Goal: Transaction & Acquisition: Purchase product/service

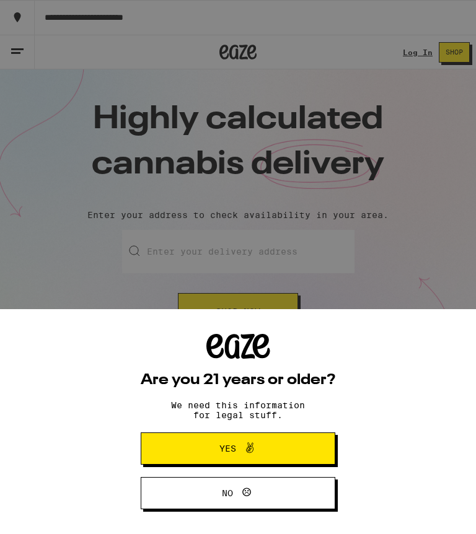
click at [183, 441] on button "Yes" at bounding box center [238, 449] width 195 height 32
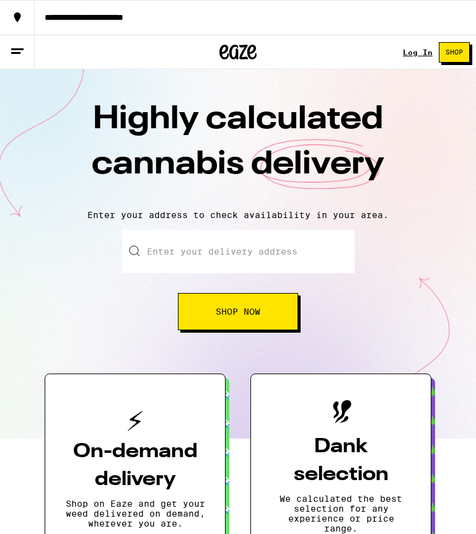
click at [167, 249] on input "Enter your delivery address" at bounding box center [238, 251] width 232 height 43
click at [228, 301] on button "Shop Now" at bounding box center [238, 311] width 120 height 37
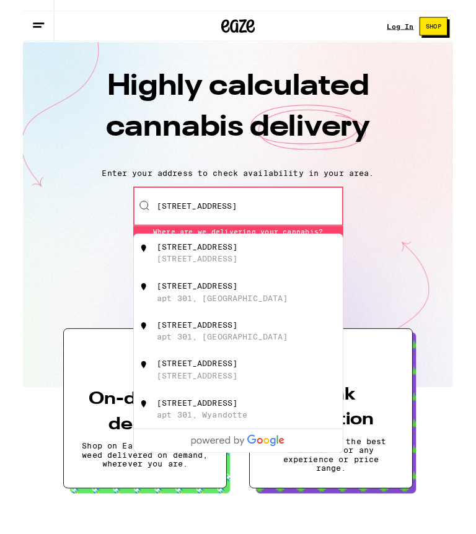
click at [237, 305] on div "[STREET_ADDRESS]" at bounding box center [192, 310] width 89 height 10
type input "[STREET_ADDRESS]"
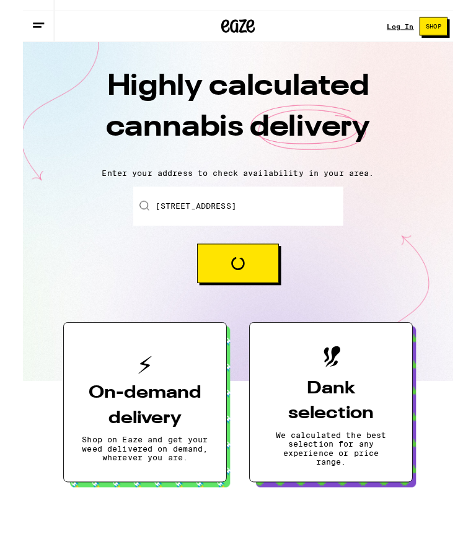
scroll to position [24, 0]
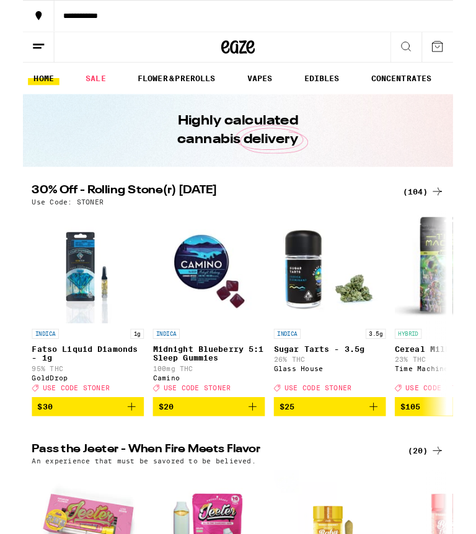
click at [244, 457] on span "$20" at bounding box center [206, 450] width 112 height 15
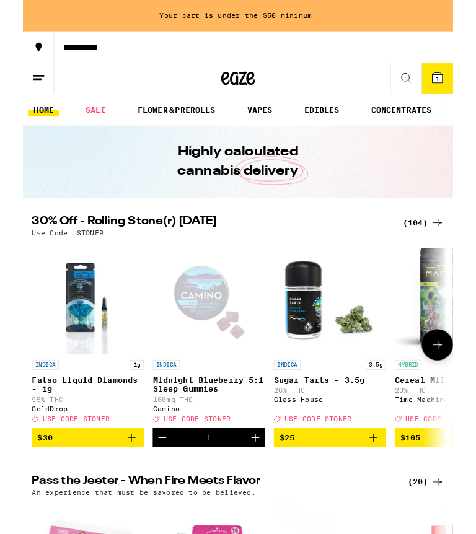
click at [249, 495] on button "Increment" at bounding box center [257, 484] width 21 height 21
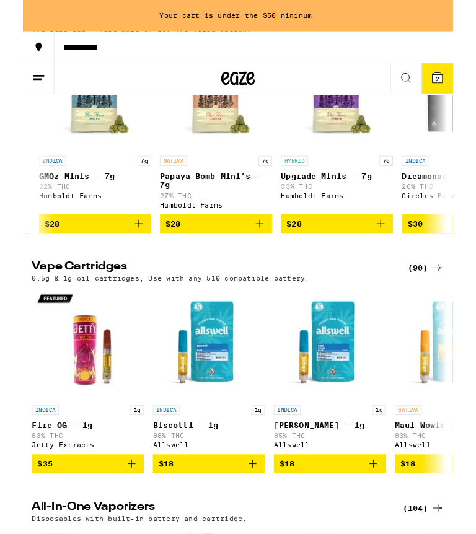
scroll to position [0, 404]
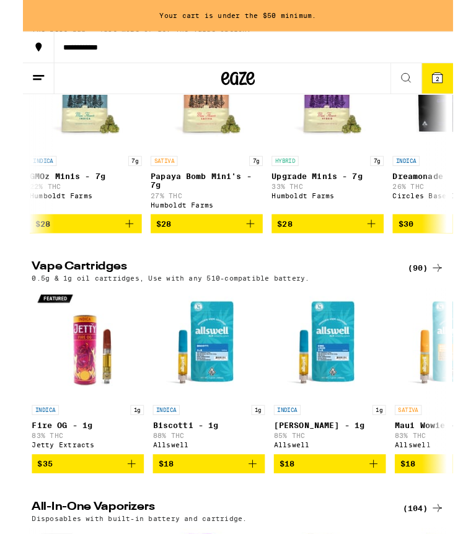
click at [415, 91] on button at bounding box center [424, 87] width 35 height 34
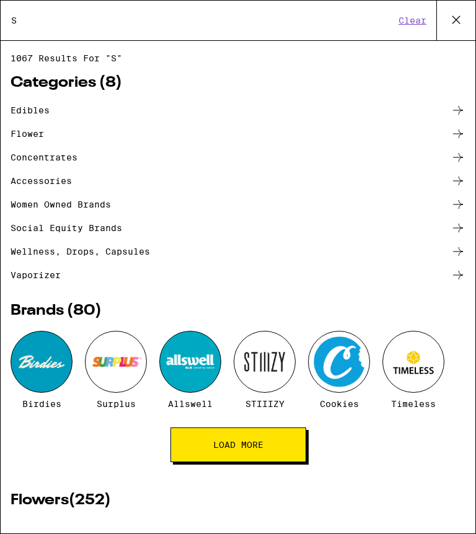
scroll to position [0, 0]
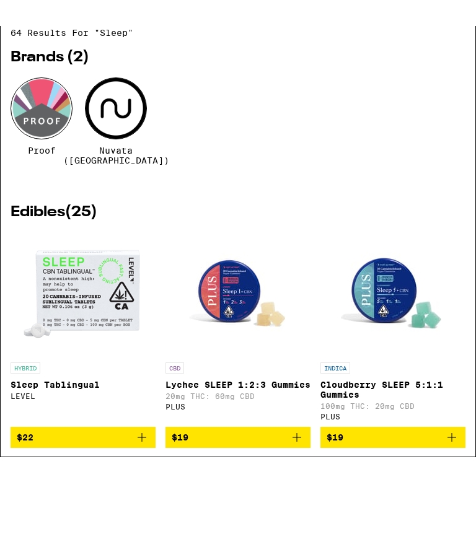
type input "Sleep"
click at [27, 103] on div at bounding box center [42, 134] width 62 height 62
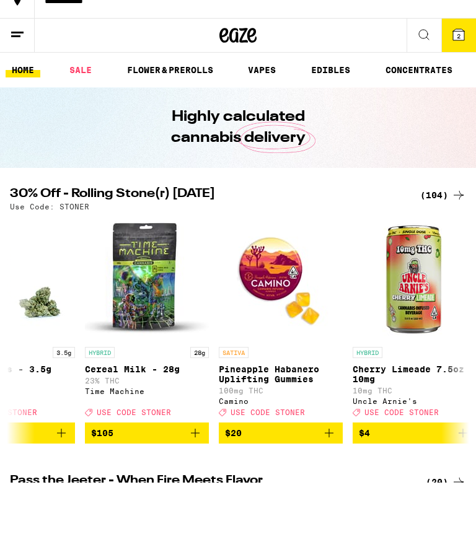
scroll to position [51, 0]
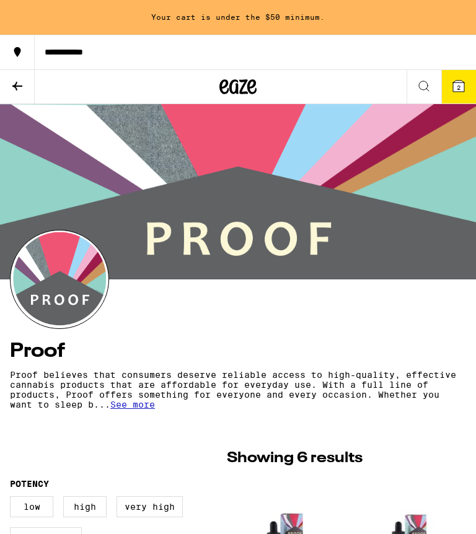
click at [35, 358] on h4 "Proof" at bounding box center [238, 351] width 456 height 20
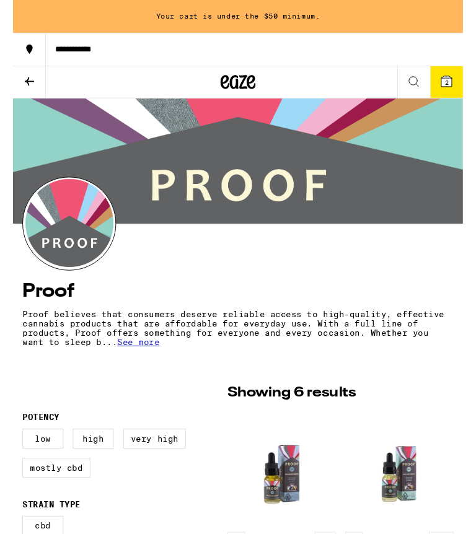
scroll to position [40, 0]
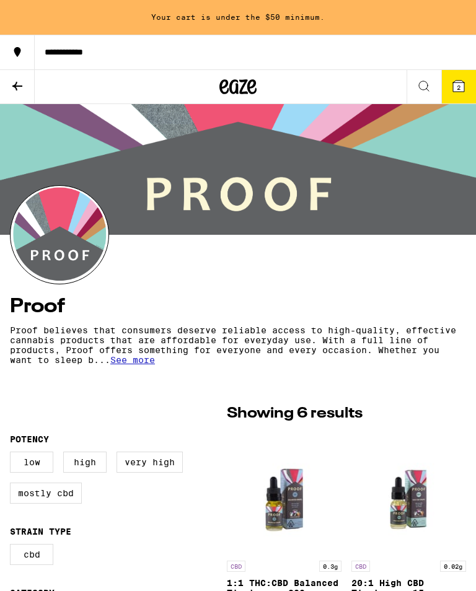
scroll to position [49, 0]
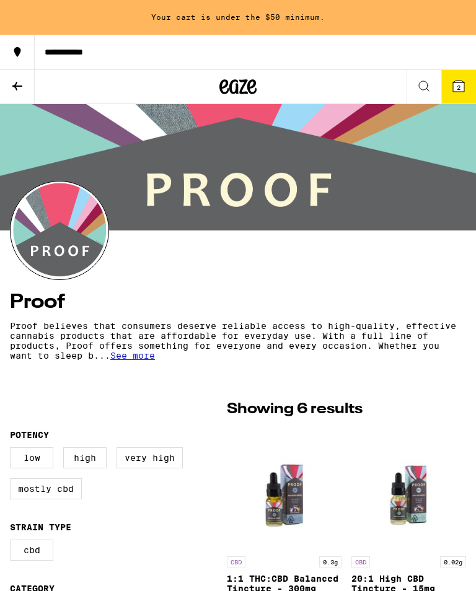
click at [65, 491] on label "Mostly CBD" at bounding box center [46, 488] width 72 height 21
click at [13, 450] on input "Mostly CBD" at bounding box center [12, 449] width 1 height 1
checkbox input "true"
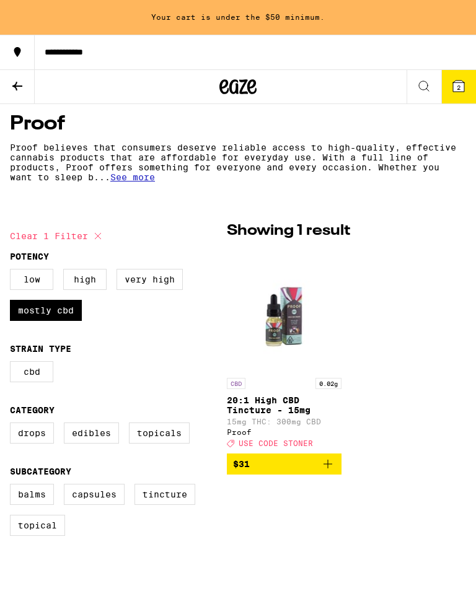
scroll to position [227, 0]
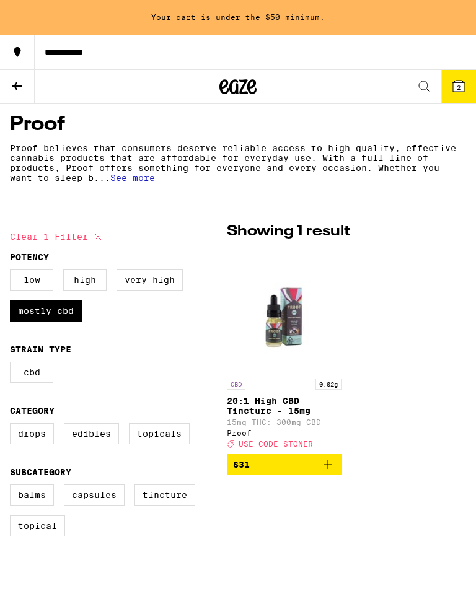
click at [97, 444] on label "Edibles" at bounding box center [91, 433] width 55 height 21
click at [13, 426] on input "Edibles" at bounding box center [12, 425] width 1 height 1
checkbox input "true"
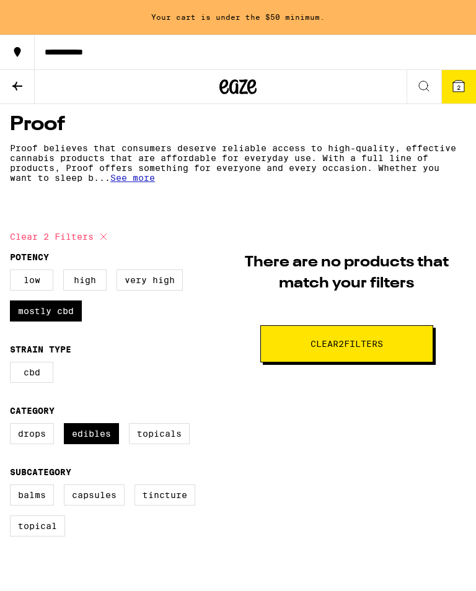
click at [48, 315] on label "Mostly CBD" at bounding box center [46, 311] width 72 height 21
click at [13, 272] on input "Mostly CBD" at bounding box center [12, 271] width 1 height 1
checkbox input "false"
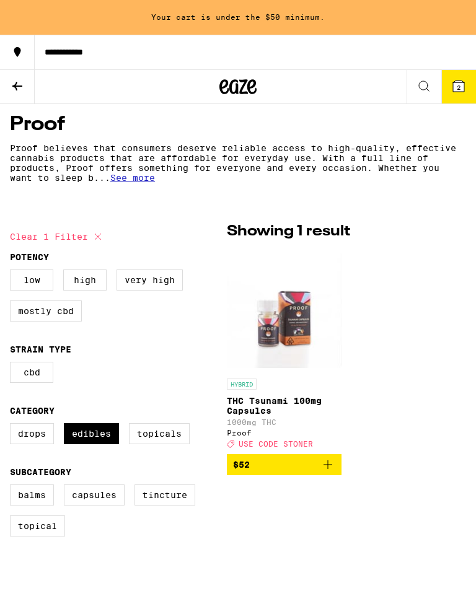
click at [474, 348] on div "Clear 1 filter Potency Low High Very High Mostly CBD Strain Type CBD Category D…" at bounding box center [238, 383] width 476 height 325
click at [23, 87] on icon at bounding box center [17, 86] width 15 height 15
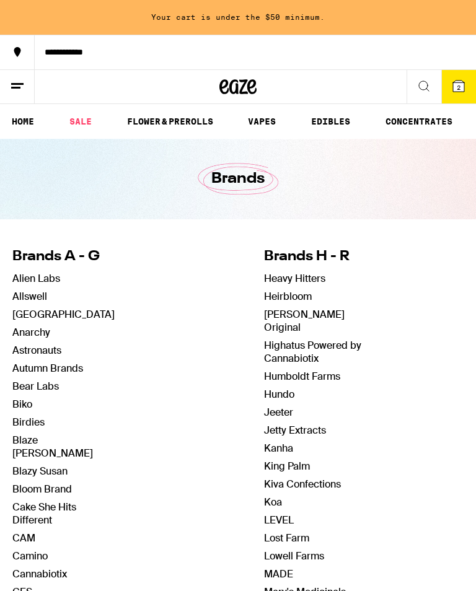
click at [331, 121] on link "EDIBLES" at bounding box center [330, 121] width 51 height 15
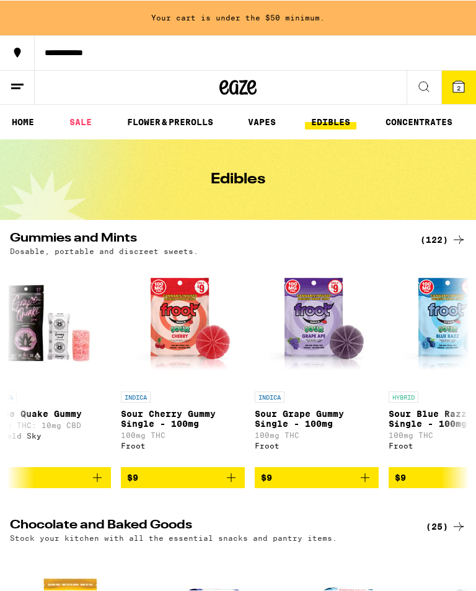
click at [400, 257] on div "Gummies and Mints (122) Dosable, portable and discreet sweets. HYBRID Sour Gree…" at bounding box center [238, 360] width 476 height 256
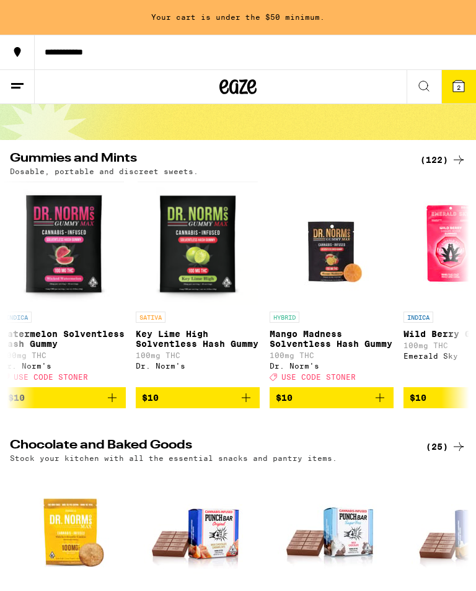
scroll to position [0, 946]
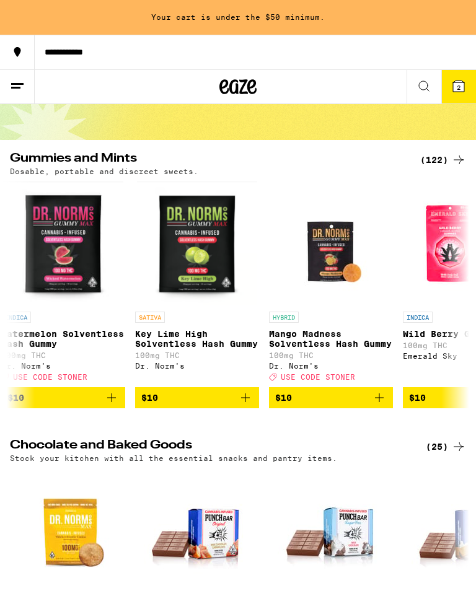
click at [385, 405] on icon "Add to bag" at bounding box center [379, 397] width 15 height 15
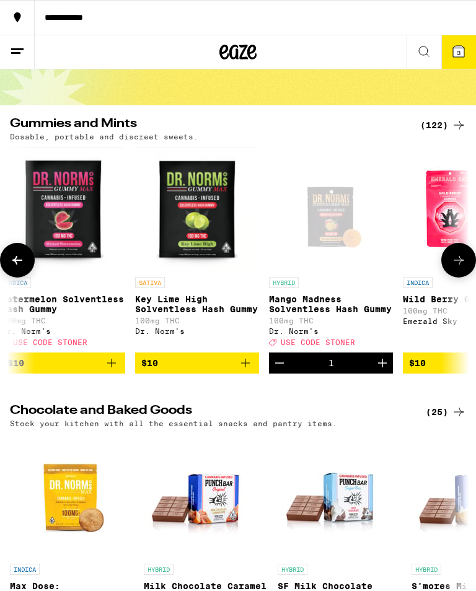
click at [329, 346] on span "USE CODE STONER" at bounding box center [318, 342] width 74 height 8
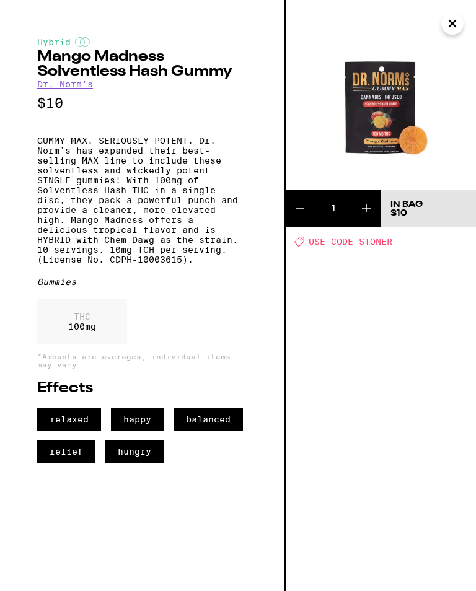
scroll to position [121, 0]
click at [349, 236] on div "1 In Bag $10 Deal Created with Sketch. USE CODE [PERSON_NAME]" at bounding box center [381, 295] width 190 height 591
click at [459, 19] on icon "Close" at bounding box center [452, 23] width 15 height 19
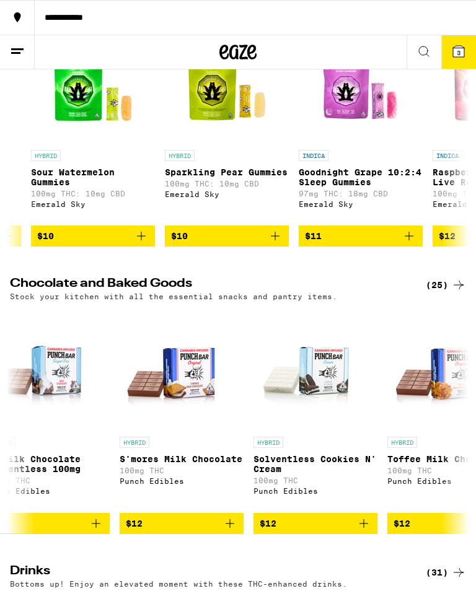
scroll to position [204, 0]
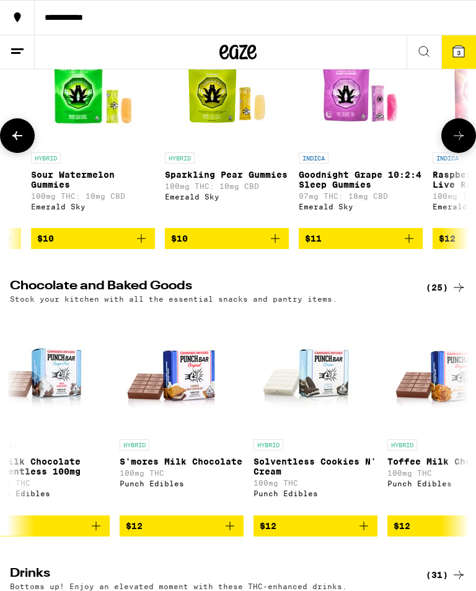
click at [418, 249] on button "$11" at bounding box center [361, 238] width 124 height 21
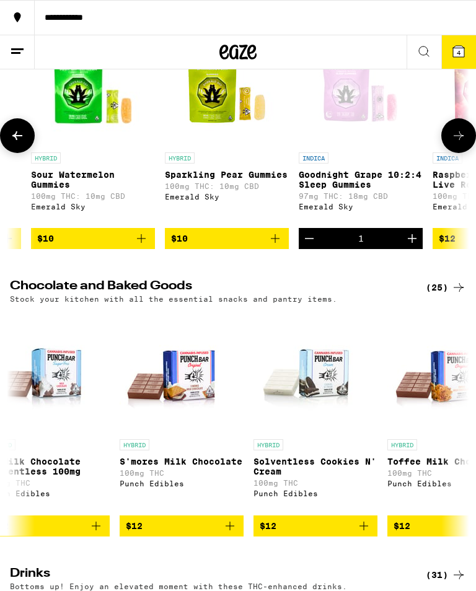
click at [420, 249] on button "Increment" at bounding box center [412, 238] width 21 height 21
click at [20, 143] on icon at bounding box center [17, 135] width 15 height 15
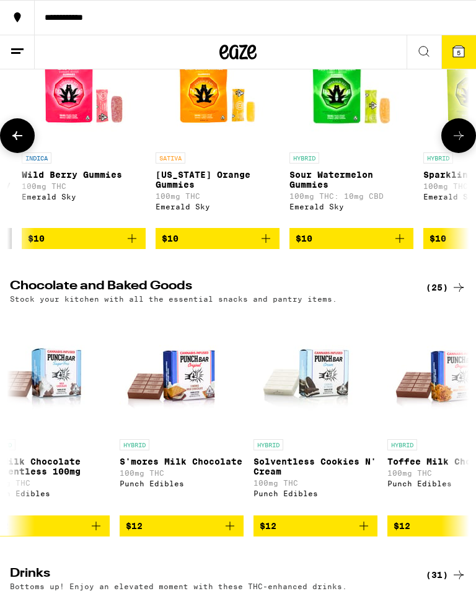
scroll to position [0, 1264]
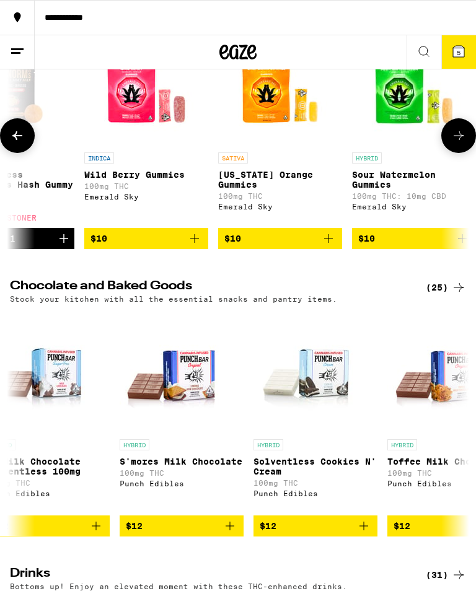
click at [21, 140] on icon at bounding box center [17, 135] width 10 height 9
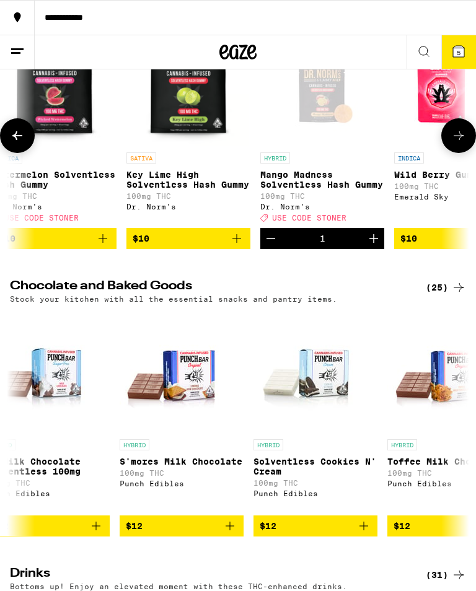
scroll to position [0, 943]
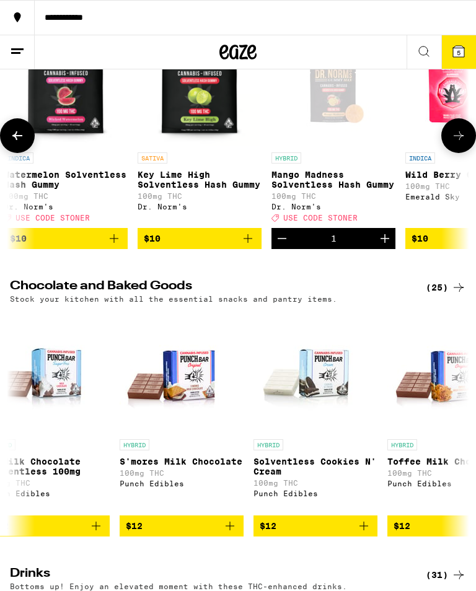
click at [24, 143] on icon at bounding box center [17, 135] width 15 height 15
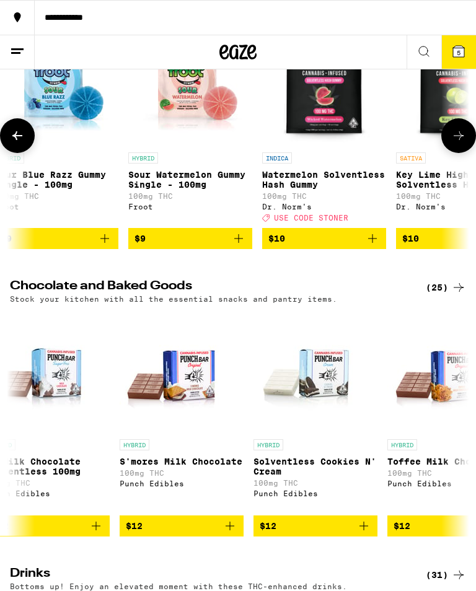
scroll to position [0, 622]
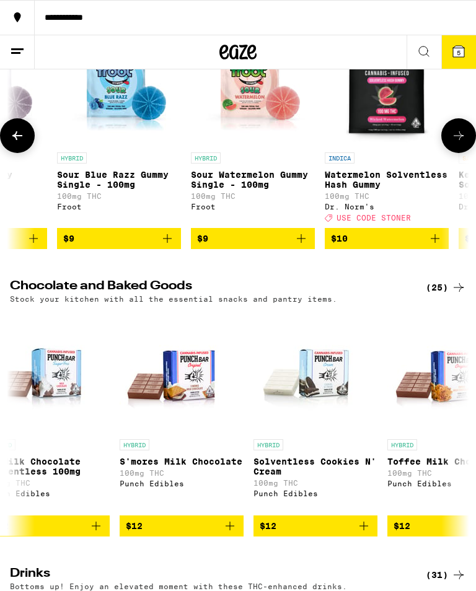
click at [24, 143] on icon at bounding box center [17, 135] width 15 height 15
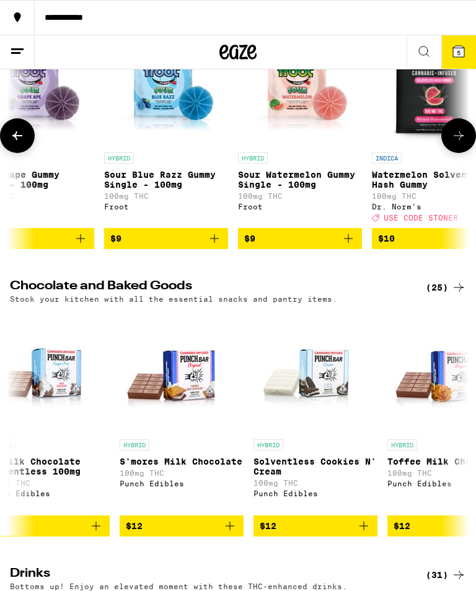
scroll to position [0, 301]
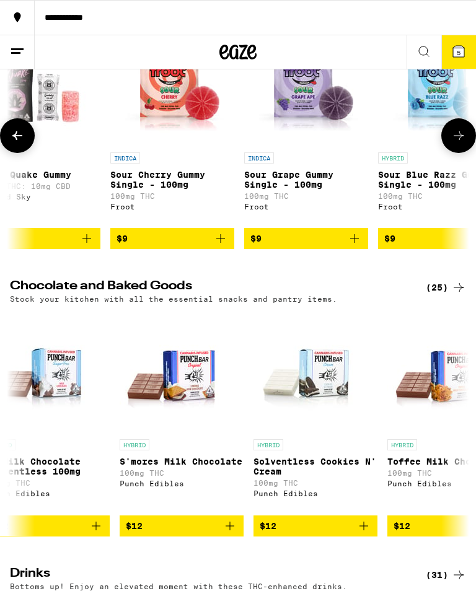
click at [23, 139] on icon at bounding box center [17, 135] width 15 height 15
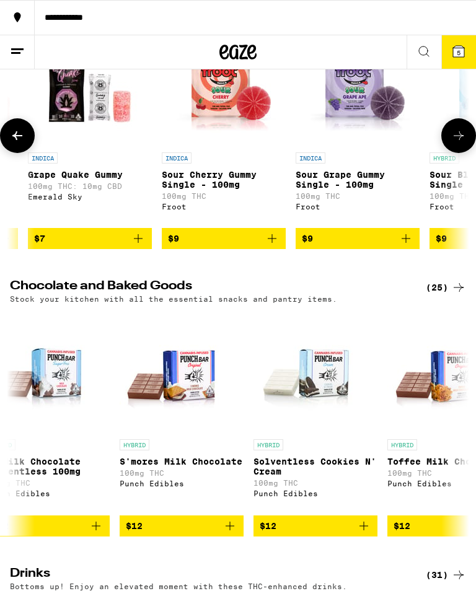
scroll to position [0, -20]
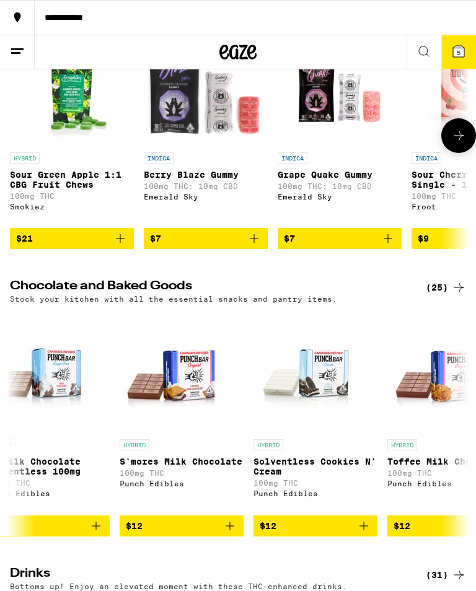
click at [462, 46] on icon at bounding box center [458, 51] width 11 height 11
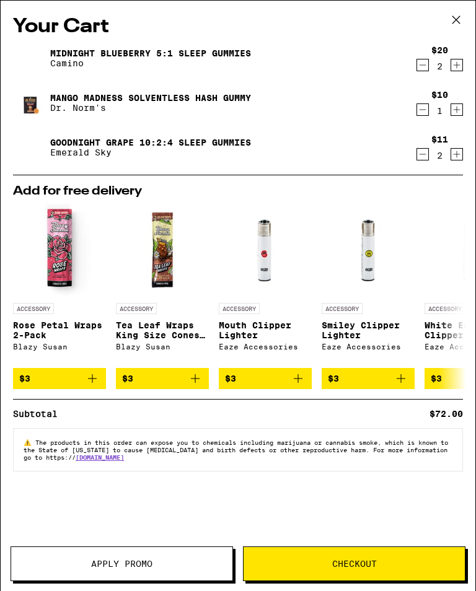
click at [374, 534] on button "Checkout" at bounding box center [354, 564] width 222 height 35
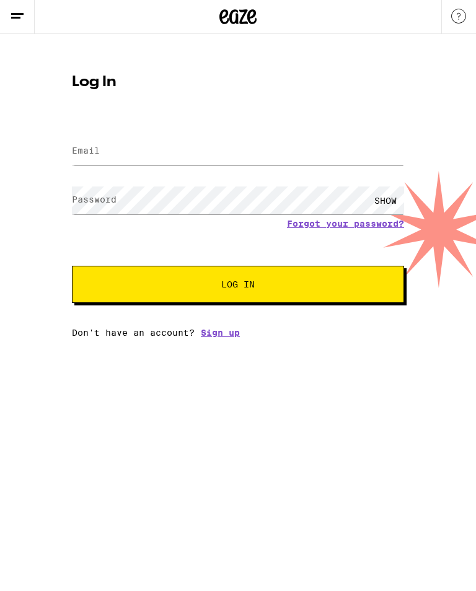
click at [297, 286] on span "Log In" at bounding box center [238, 285] width 232 height 9
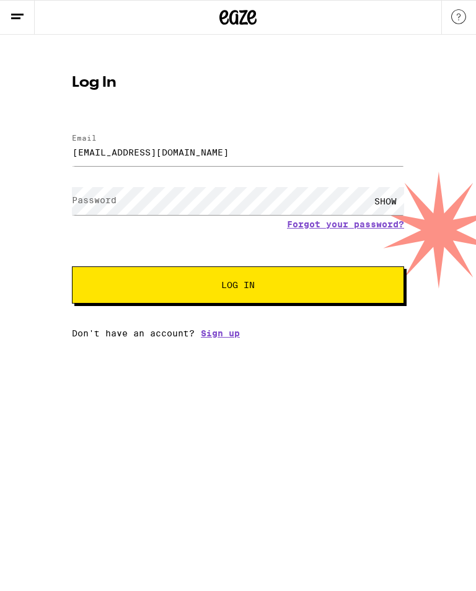
type input "[EMAIL_ADDRESS][DOMAIN_NAME]"
click at [238, 287] on button "Log In" at bounding box center [238, 284] width 332 height 37
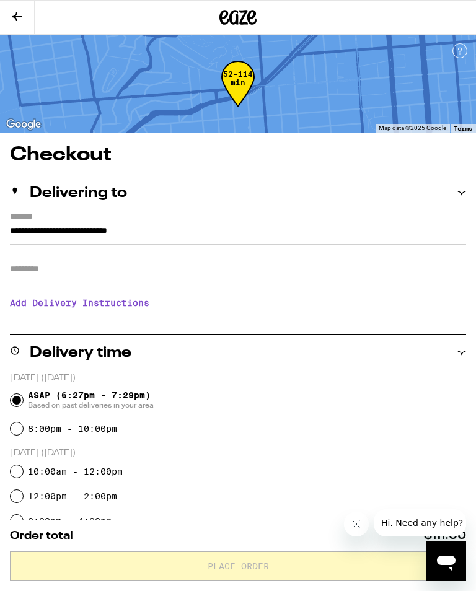
click at [86, 313] on h3 "Add Delivery Instructions" at bounding box center [238, 303] width 456 height 29
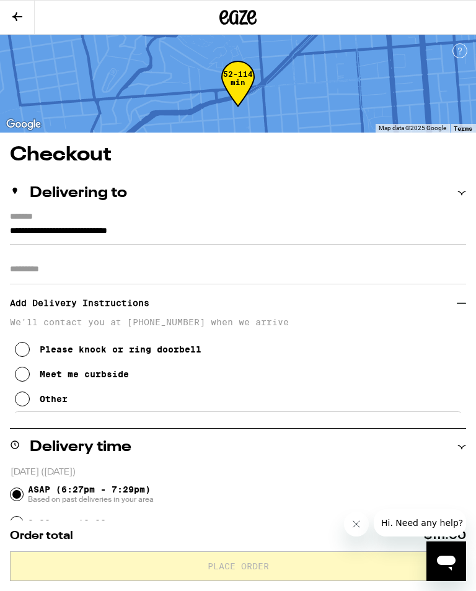
click at [28, 351] on icon at bounding box center [22, 349] width 15 height 15
click at [459, 308] on icon at bounding box center [461, 303] width 9 height 9
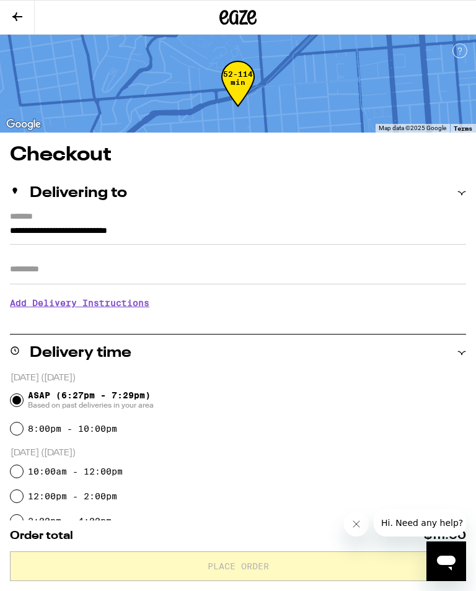
click at [24, 307] on h3 "Add Delivery Instructions" at bounding box center [238, 303] width 456 height 29
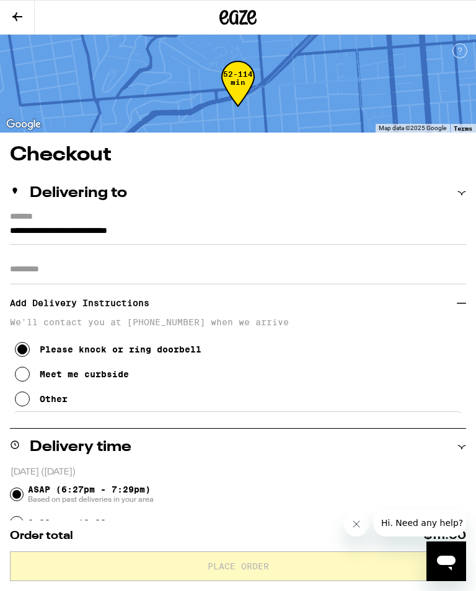
click at [25, 273] on input "Apt/Suite" at bounding box center [238, 270] width 456 height 30
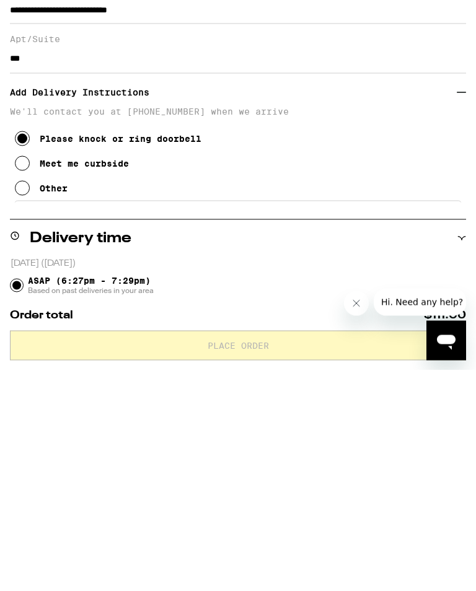
type input "***"
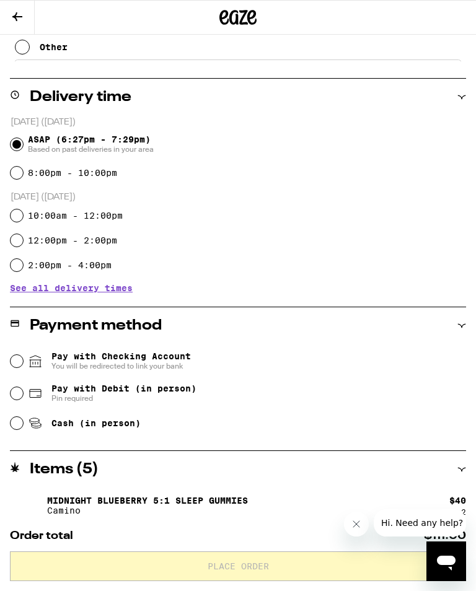
scroll to position [363, 0]
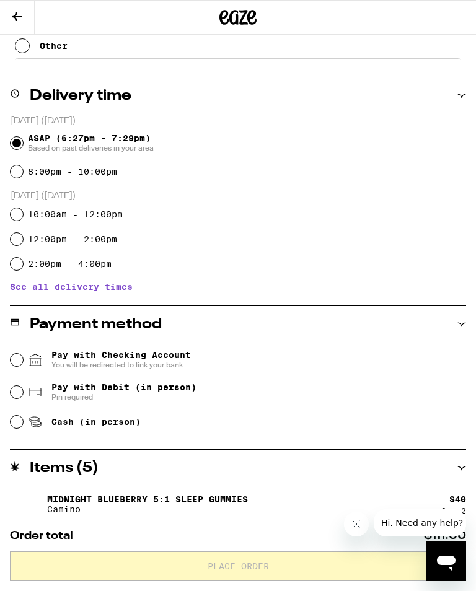
click at [447, 534] on icon "Open messaging window" at bounding box center [446, 561] width 22 height 22
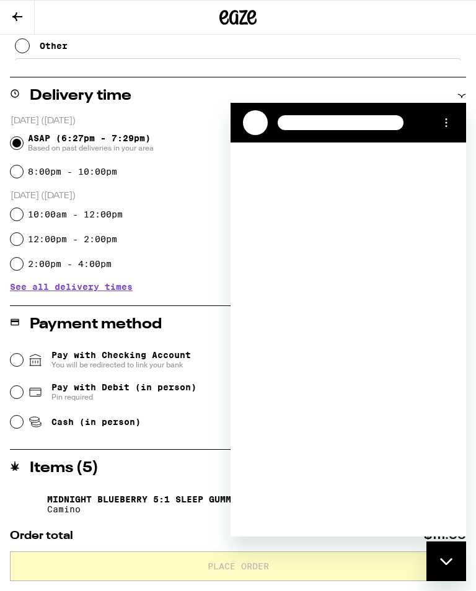
scroll to position [0, 0]
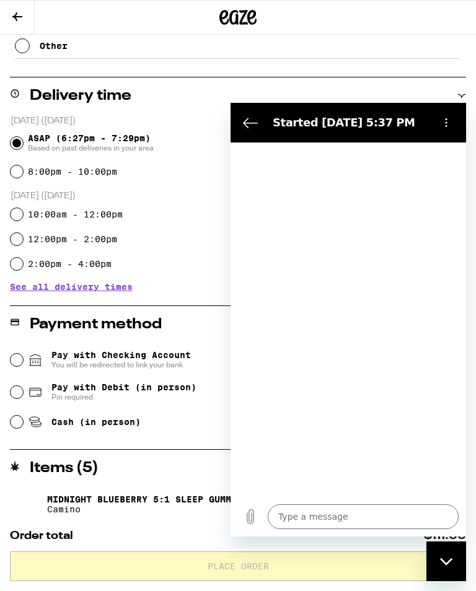
type textarea "x"
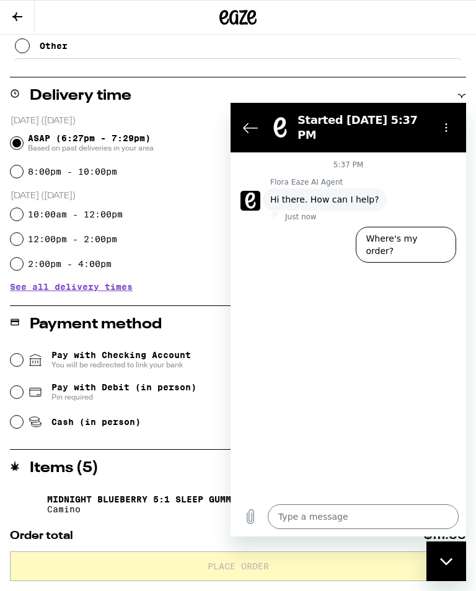
click at [343, 514] on textarea at bounding box center [363, 516] width 191 height 25
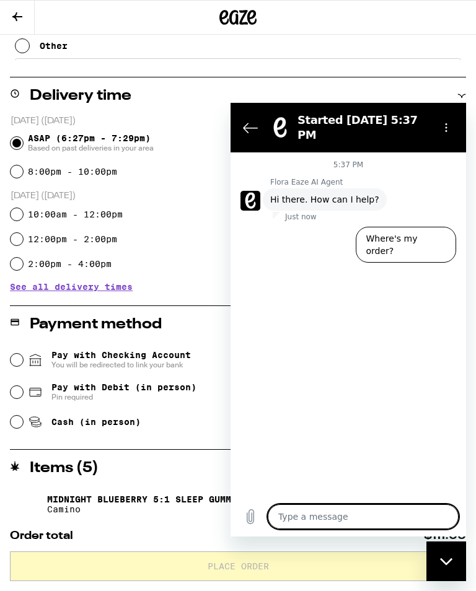
scroll to position [459, 0]
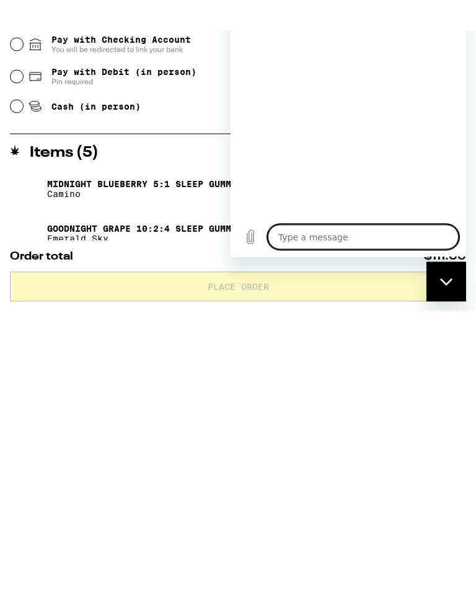
type textarea "J"
type textarea "x"
type textarea "Ju"
type textarea "x"
type textarea "[DEMOGRAPHIC_DATA]"
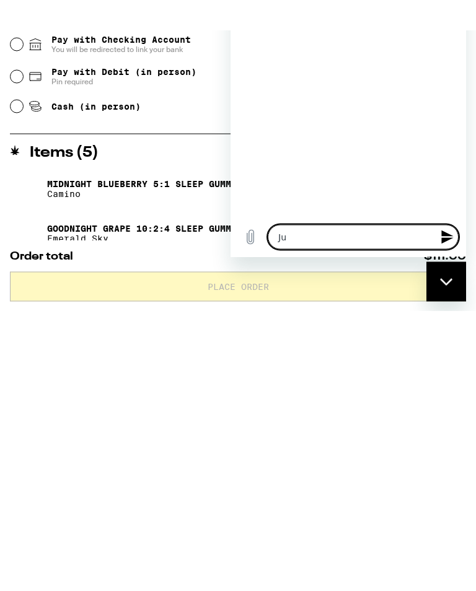
type textarea "x"
type textarea "Just"
type textarea "x"
type textarea "Just"
type textarea "x"
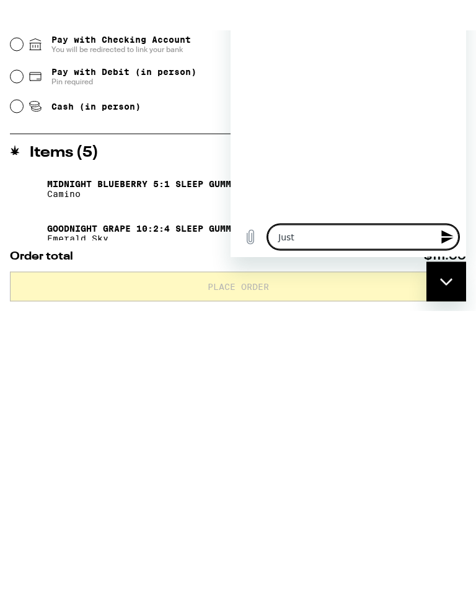
type textarea "Just w"
type textarea "x"
type textarea "Just wa"
type textarea "x"
type textarea "Just wan"
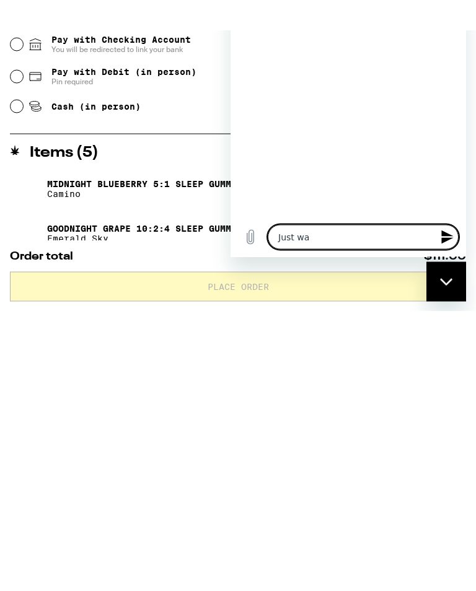
type textarea "x"
type textarea "Just want"
type textarea "x"
type textarea "Just want"
type textarea "x"
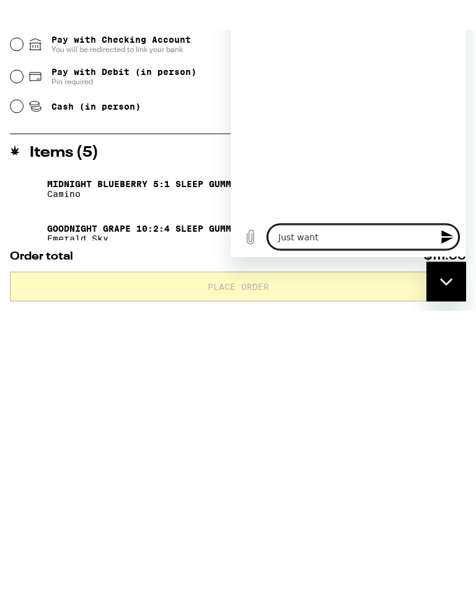
type textarea "Just want t"
type textarea "x"
type textarea "Just want to"
type textarea "x"
type textarea "Just want to"
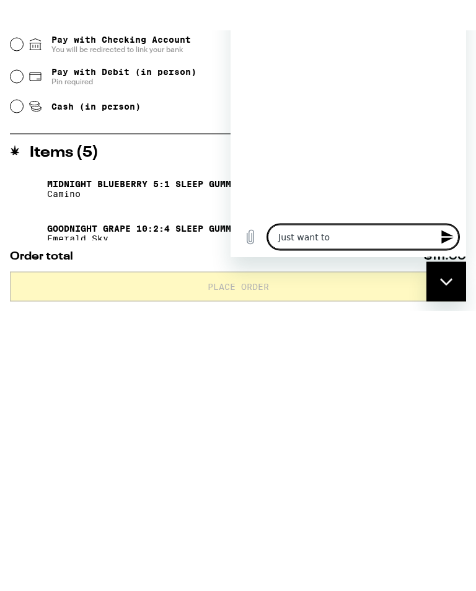
type textarea "x"
type textarea "Just want to l"
type textarea "x"
type textarea "Just want to le"
type textarea "x"
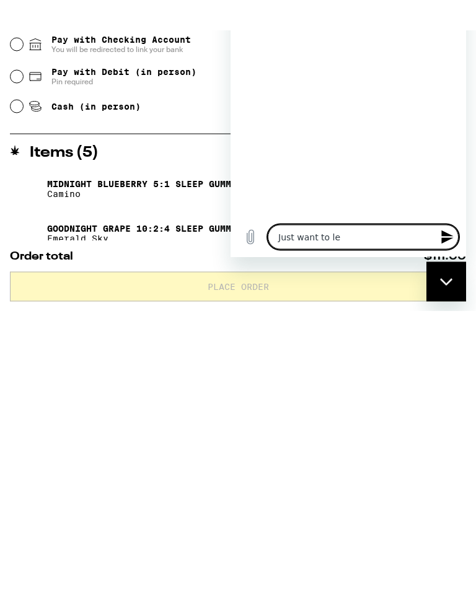
type textarea "Just want to let"
type textarea "x"
type textarea "Just want to let"
type textarea "x"
type textarea "Just want to let y"
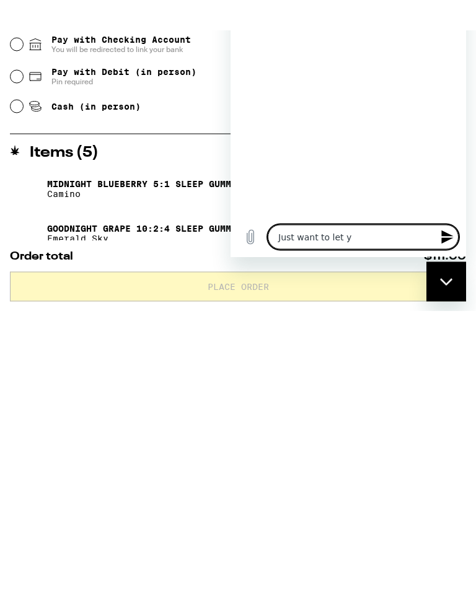
type textarea "x"
type textarea "Just want to let yo"
type textarea "x"
type textarea "Just want to let you"
type textarea "x"
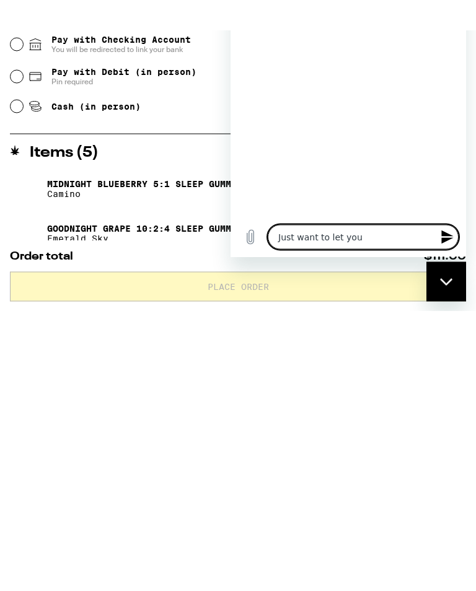
type textarea "Just want to let you."
type textarea "x"
type textarea "Just want to let you."
type textarea "x"
type textarea "Just want to let you. K"
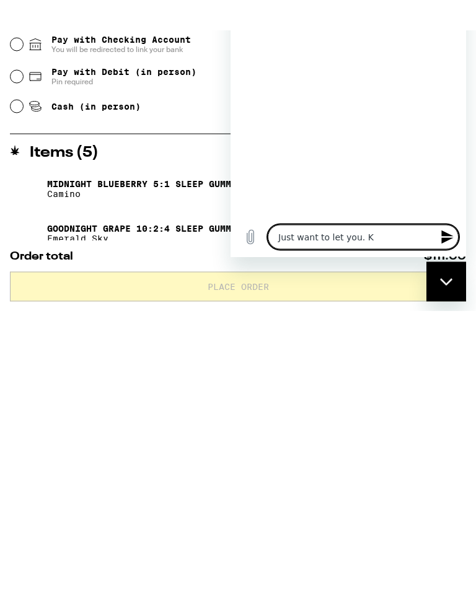
type textarea "x"
type textarea "Just want to let you. Kn"
type textarea "x"
type textarea "Just want to let you. Kno"
type textarea "x"
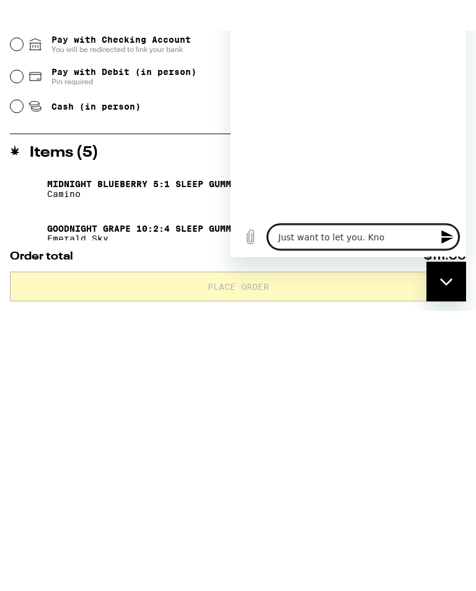
type textarea "Just want to let you. Know"
type textarea "x"
type textarea "Just want to let you. Know"
type textarea "x"
type textarea "Just want to let you. Know m"
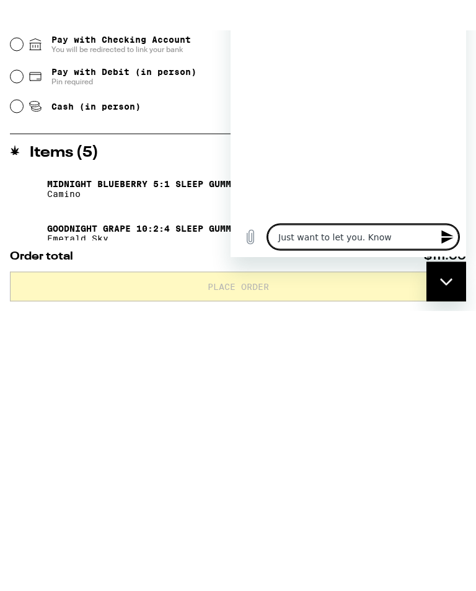
type textarea "x"
type textarea "Just want to let you. Know my"
type textarea "x"
type textarea "Just want to let you. Know my"
type textarea "x"
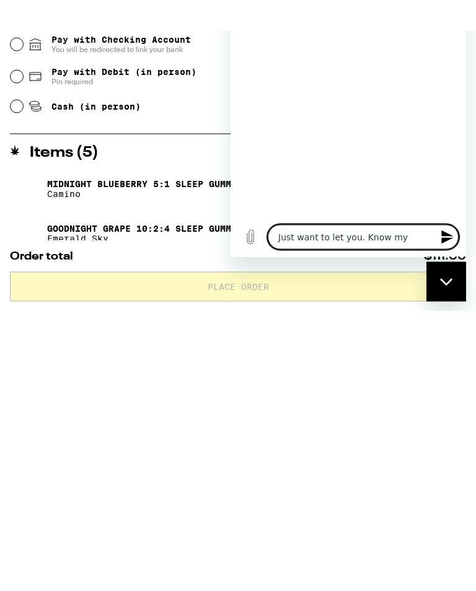
type textarea "Just want to let you. Know my p"
type textarea "x"
type textarea "Just want to let you. Know my ph"
type textarea "x"
type textarea "Just want to let you. Know my phn"
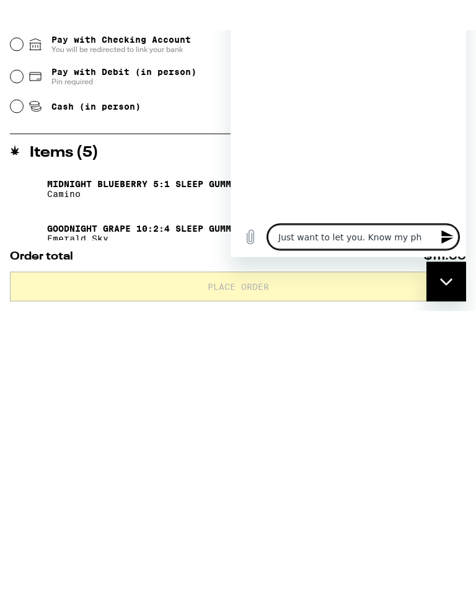
type textarea "x"
type textarea "Just want to let you. Know my phno"
type textarea "x"
type textarea "Just want to let you. Know my phnoe"
type textarea "x"
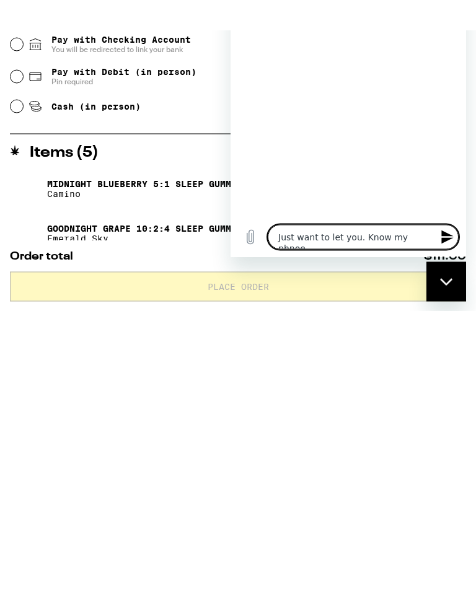
type textarea "Just want to let you. Know my phone"
type textarea "x"
type textarea "Just want to let you. Know my phone"
type textarea "x"
type textarea "Just want to let you. Know my phone"
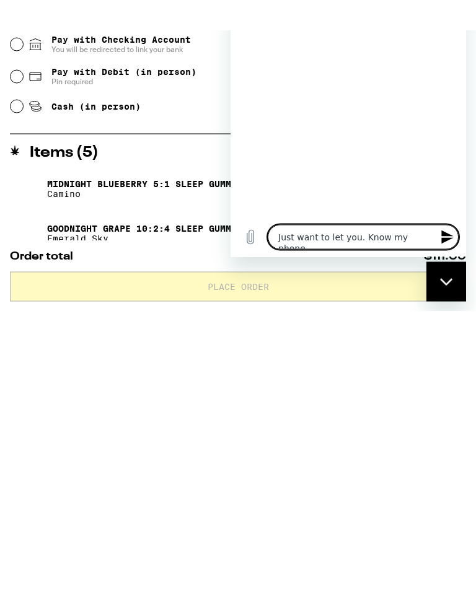
type textarea "x"
type textarea "Just want to let you. Know my phone’"
type textarea "x"
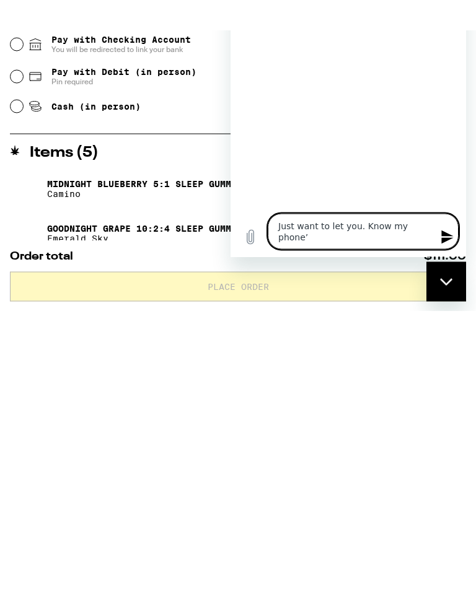
type textarea "Just want to let you. Know my phone’s"
type textarea "x"
type textarea "Just want to let you. Know my phone’s"
type textarea "x"
type textarea "Just want to let you. Know my phone’s o"
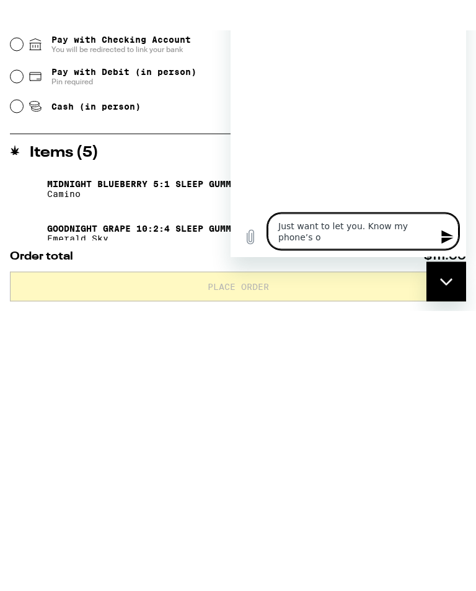
type textarea "x"
type textarea "Just want to let you. Know my phone’s on"
type textarea "x"
type textarea "Just want to let you. Know my phone’s on"
type textarea "x"
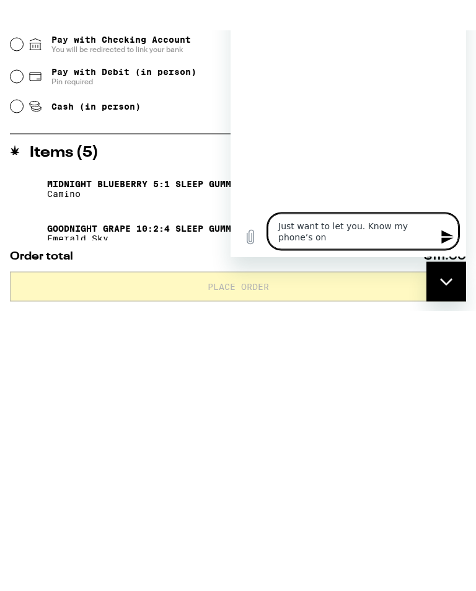
type textarea "Just want to let you. Know my phone’s on t"
type textarea "x"
type textarea "Just want to let you. Know my phone’s on th"
type textarea "x"
type textarea "Just want to let you. Know my phone’s on the"
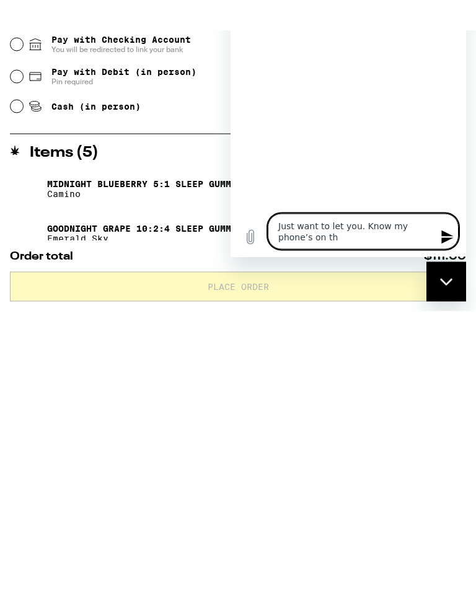
type textarea "x"
type textarea "Just want to let you. Know my phone’s on the"
type textarea "x"
type textarea "Just want to let you. Know my phone’s on the b"
type textarea "x"
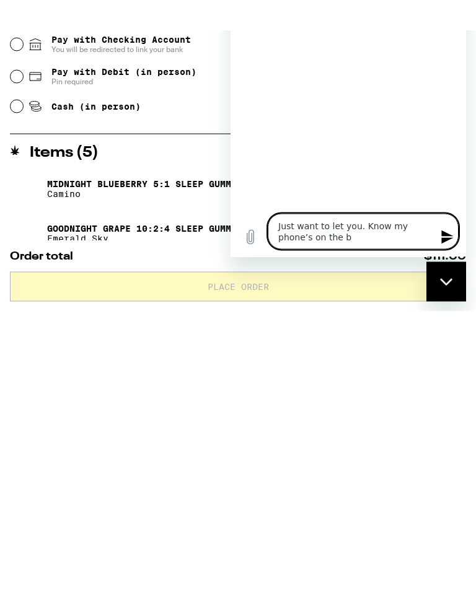
type textarea "Just want to let you. Know my phone’s on the bl"
type textarea "x"
type textarea "Just want to let you. Know my phone’s on the bli"
type textarea "x"
type textarea "Just want to let you. Know my phone’s on the blin"
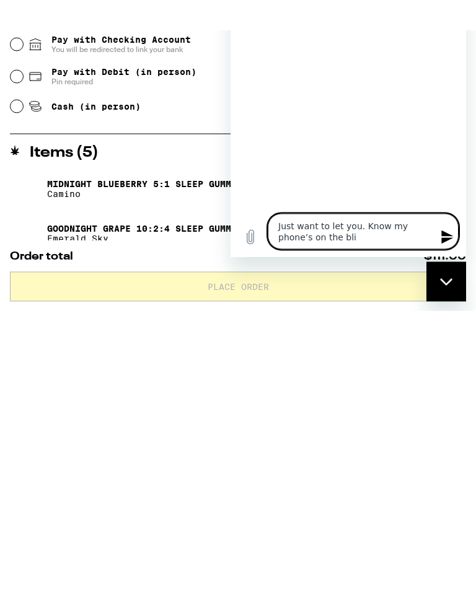
type textarea "x"
type textarea "Just want to let you. Know my phone’s on the blink"
type textarea "x"
type textarea "Just want to let you. Know my phone’s on the blink"
type textarea "x"
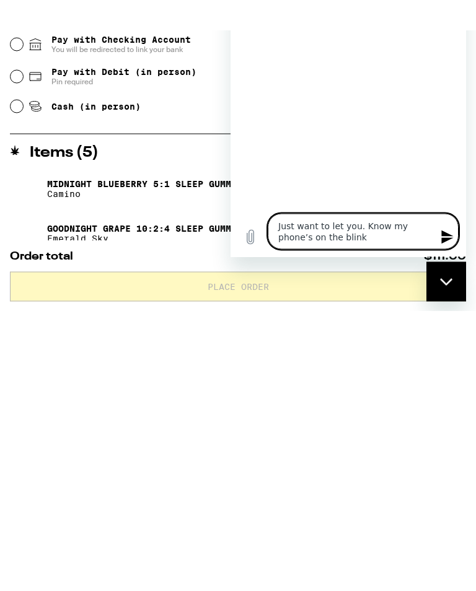
type textarea "Just want to let you. Know my phone’s on the blink"
type textarea "x"
type textarea "Just want to let you. Know my phone’s on the blink,"
type textarea "x"
type textarea "Just want to let you. Know my phone’s on the blink,"
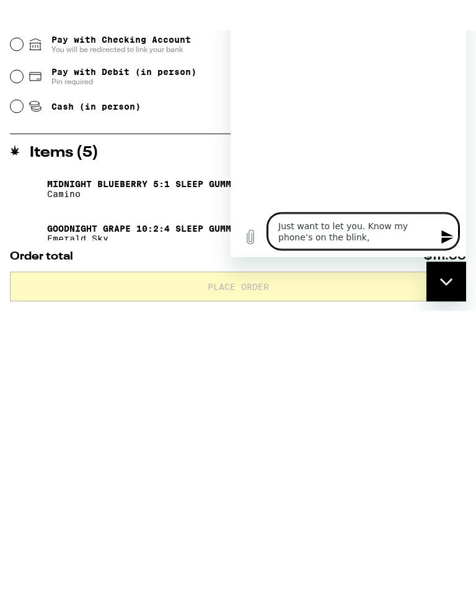
type textarea "x"
type textarea "Just want to let you. Know my phone’s on the blink, s"
type textarea "x"
type textarea "Just want to let you. Know my phone’s on the blink, so"
type textarea "x"
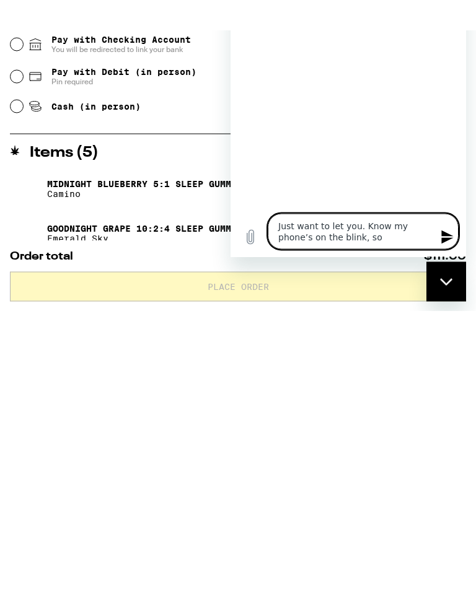
type textarea "Just want to let you. Know my phone’s on the blink, so"
type textarea "x"
type textarea "Just want to let you. Know my phone’s on the blink, so j"
type textarea "x"
type textarea "Just want to let you. Know my phone’s on the blink, so ju"
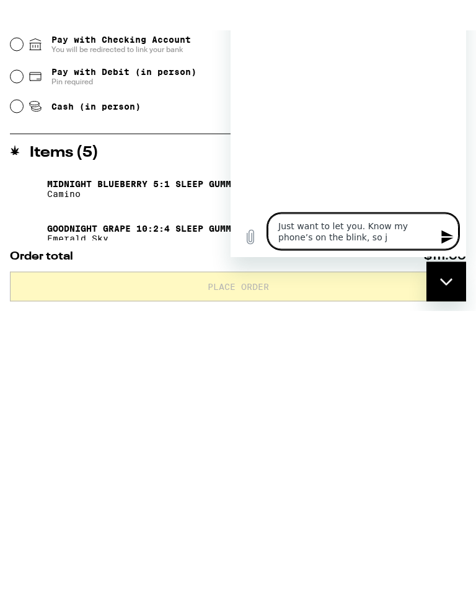
type textarea "x"
type textarea "Just want to let you. Know my phone’s on the blink, so jus"
type textarea "x"
type textarea "Just want to let you. Know my phone’s on the blink, so just"
type textarea "x"
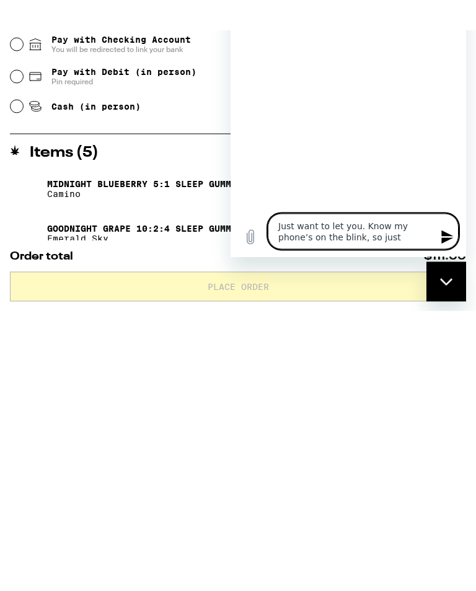
type textarea "Just want to let you. Know my phone’s on the blink, so just"
type textarea "x"
type textarea "Just want to let you. Know my phone’s on the blink, so just e"
type textarea "x"
type textarea "Just want to let you. Know my phone’s on the blink, so just ea"
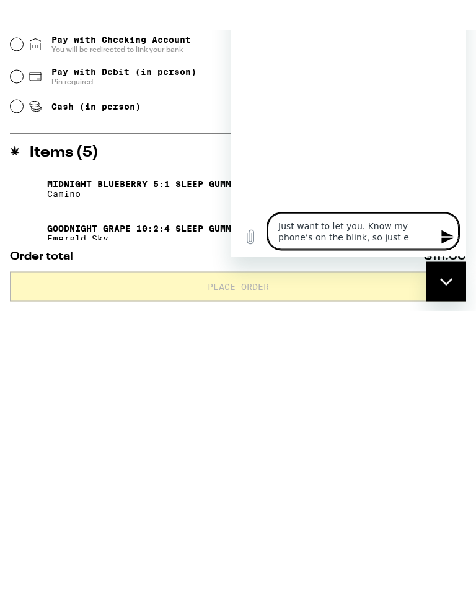
type textarea "x"
type textarea "Just want to let you. Know my phone’s on the blink, so just eas"
type textarea "x"
type textarea "Just want to let you. Know my phone’s on the blink, so just ease"
type textarea "x"
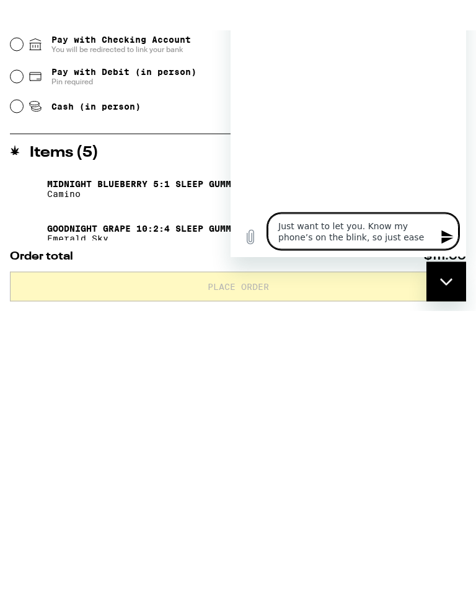
type textarea "Just want to let you. Know my phone’s on the blink, so just ease"
type textarea "x"
type textarea "Just want to let you. Know my phone’s on the blink, so just ease r"
type textarea "x"
type textarea "Just want to let you. Know my phone’s on the blink, so just ease ri"
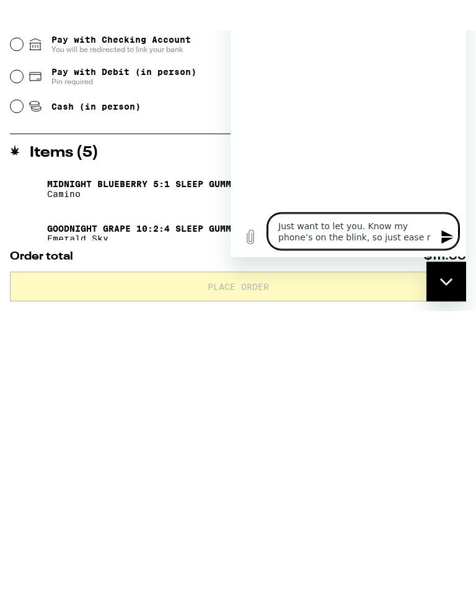
type textarea "x"
type textarea "Just want to let you. Know my phone’s on the blink, so just ease rin"
type textarea "x"
type textarea "Just want to let you. Know my phone’s on the blink, so just ease ring"
type textarea "x"
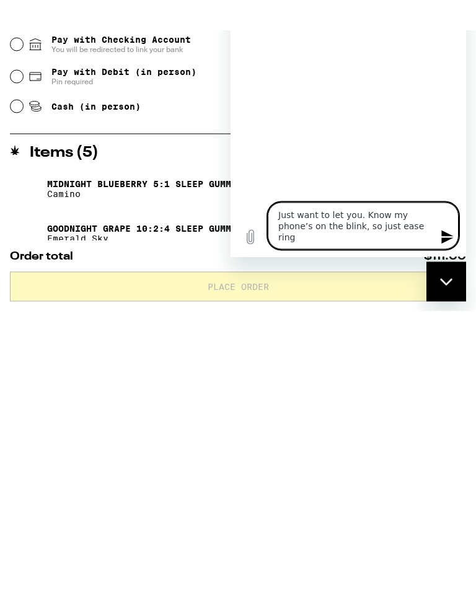
type textarea "Just want to let you. Know my phone’s on the blink, so just ease ring"
type textarea "x"
type textarea "Just want to let you. Know my phone’s on the blink, so just ease ring m"
type textarea "x"
type textarea "Just want to let you. Know my phone’s on the blink, so just ease ring my"
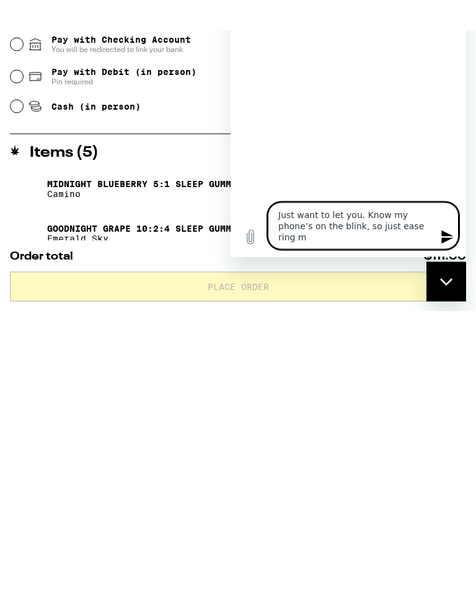
type textarea "x"
type textarea "Just want to let you. Know my phone’s on the blink, so just ease ring my"
type textarea "x"
type textarea "Just want to let you. Know my phone’s on the blink, so just ease ring my d"
type textarea "x"
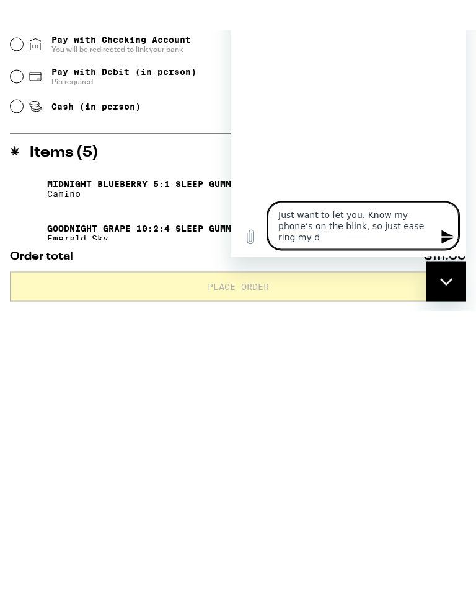
type textarea "Just want to let you. Know my phone’s on the blink, so just ease ring my do"
type textarea "x"
type textarea "Just want to let you. Know my phone’s on the blink, so just ease ring my doo"
type textarea "x"
type textarea "Just want to let you. Know my phone’s on the blink, so just ease ring my door"
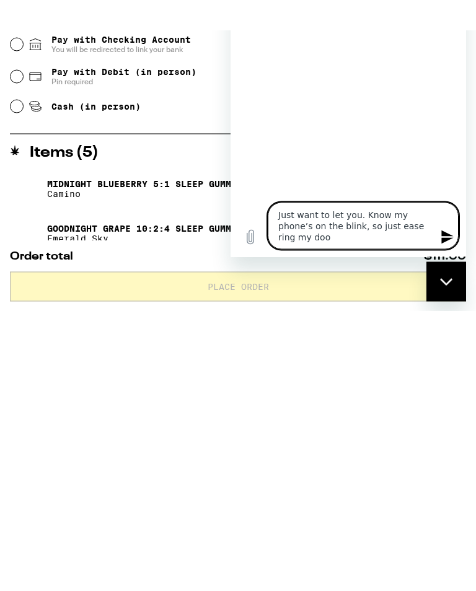
type textarea "x"
type textarea "Just want to let you. Know my phone’s on the blink, so just ease ring my doorb"
type textarea "x"
type textarea "Just want to let you. Know my phone’s on the blink, so just ease ring my doorbe"
type textarea "x"
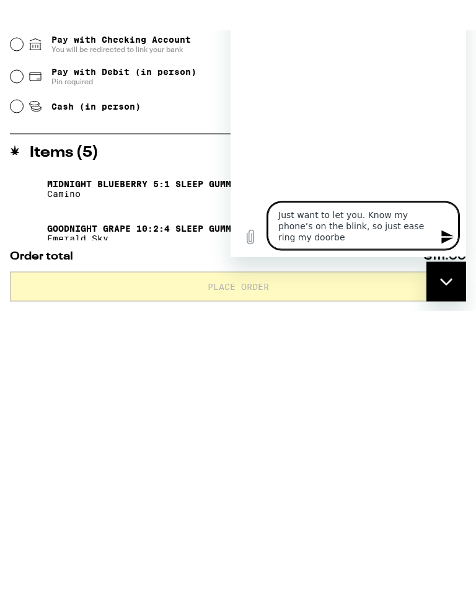
type textarea "Just want to let you. Know my phone’s on the blink, so just ease ring my doorbek"
type textarea "x"
type textarea "Just want to let you. Know my phone’s on the blink, so just ease ring my doorbe…"
type textarea "x"
type textarea "Just want to let you. Know my phone’s on the blink, so just ease ring my doorbek"
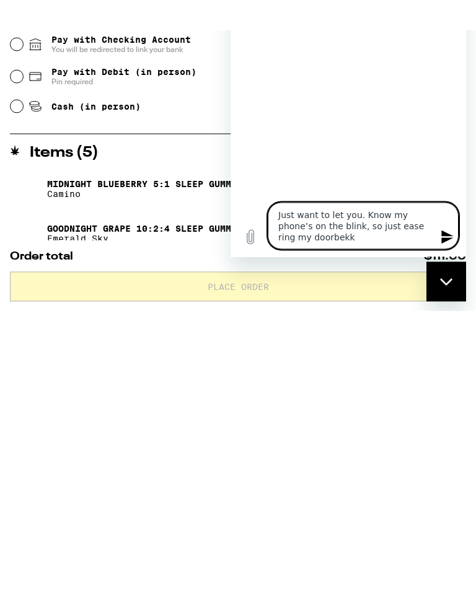
type textarea "x"
type textarea "Just want to let you. Know my phone’s on the blink, so just ease ring my doorbe"
type textarea "x"
type textarea "Just want to let you. Know my phone’s on the blink, so just ease ring my doorbel"
type textarea "x"
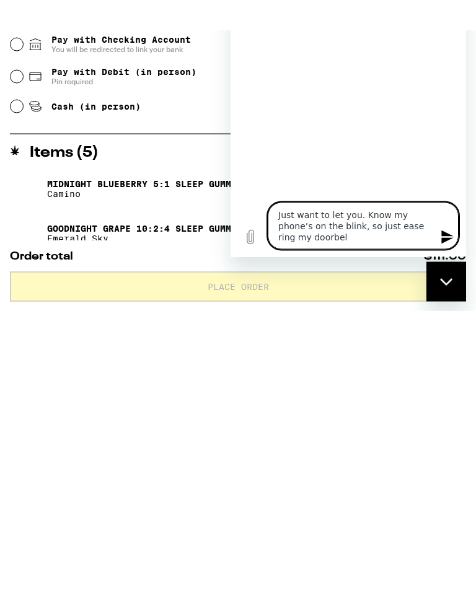
type textarea "Just want to let you. Know my phone’s on the blink, so just ease ring my doorbe…"
type textarea "x"
type textarea "Just want to let you. Know my phone’s on the blink, so just ease ring my doorbe…"
type textarea "x"
type textarea "Just want to let you. Know my phone’s on the blink, so just ease ring my doorbe…"
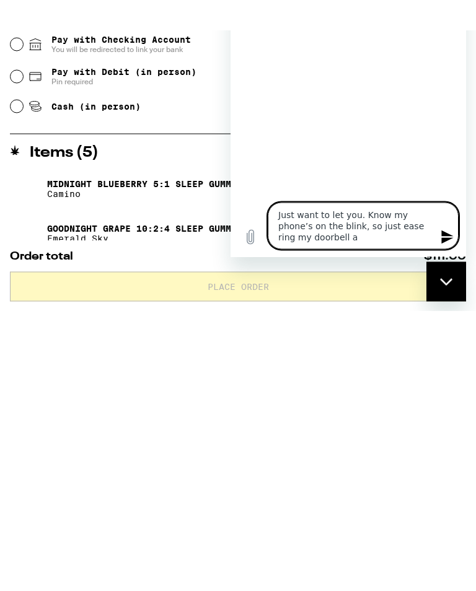
type textarea "x"
type textarea "Just want to let you. Know my phone’s on the blink, so just ease ring my doorbe…"
type textarea "x"
type textarea "Just want to let you. Know my phone’s on the blink, so just ease ring my doorbe…"
type textarea "x"
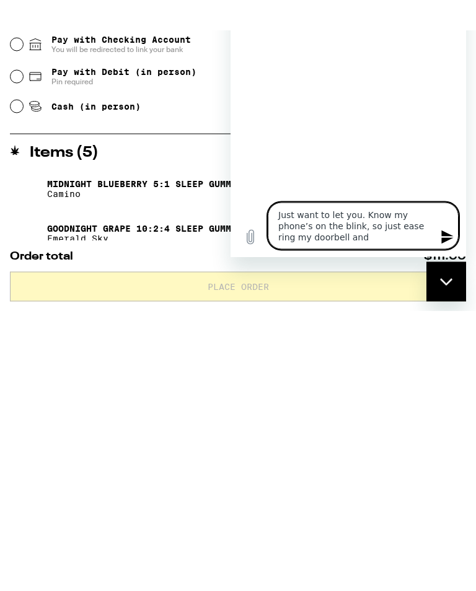
type textarea "Just want to let you. Know my phone’s on the blink, so just ease ring my doorbe…"
type textarea "x"
type textarea "Just want to let you. Know my phone’s on the blink, so just ease ring my doorbe…"
type textarea "x"
click at [434, 240] on button "Send message" at bounding box center [446, 236] width 25 height 25
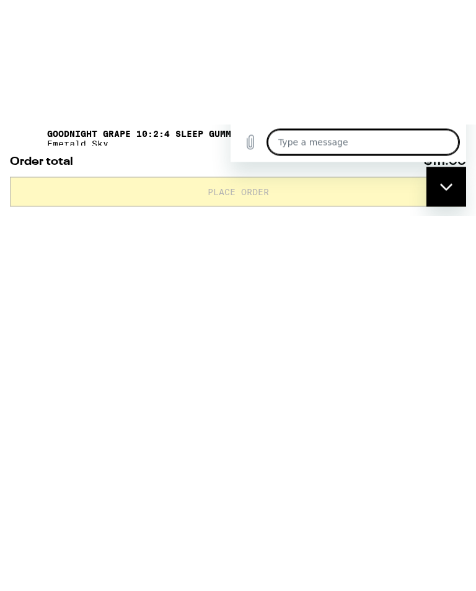
scroll to position [650, 0]
click at [97, 253] on p "Goodnight Grape 10:2:4 Sleep Gummies" at bounding box center [147, 258] width 201 height 10
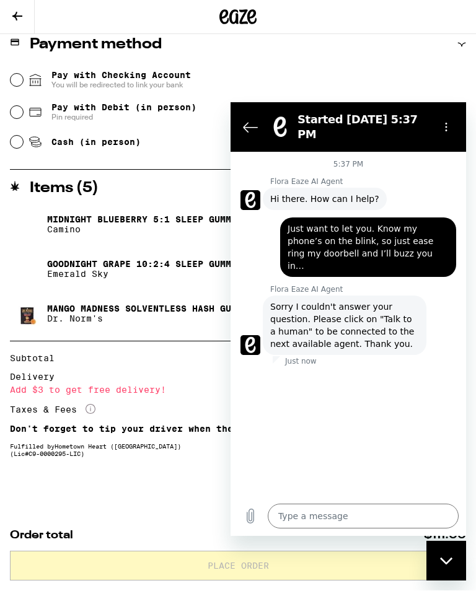
click at [105, 260] on p "Goodnight Grape 10:2:4 Sleep Gummies" at bounding box center [147, 265] width 201 height 10
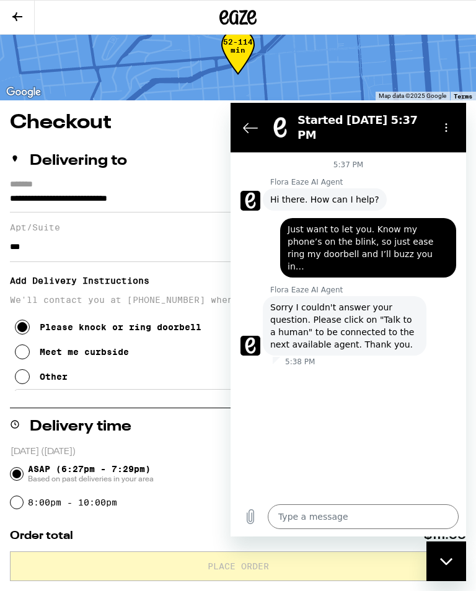
scroll to position [0, 0]
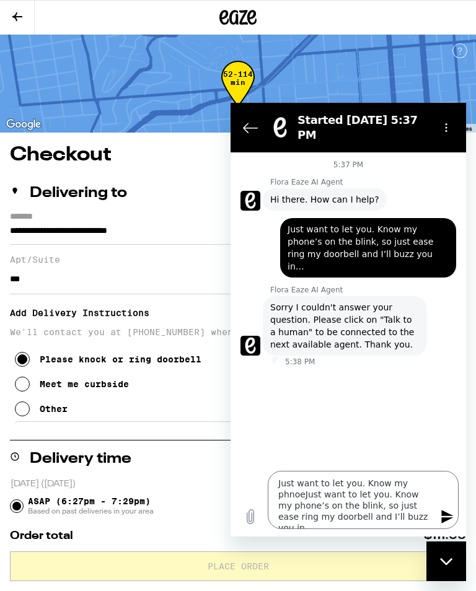
click at [23, 16] on icon at bounding box center [17, 16] width 15 height 15
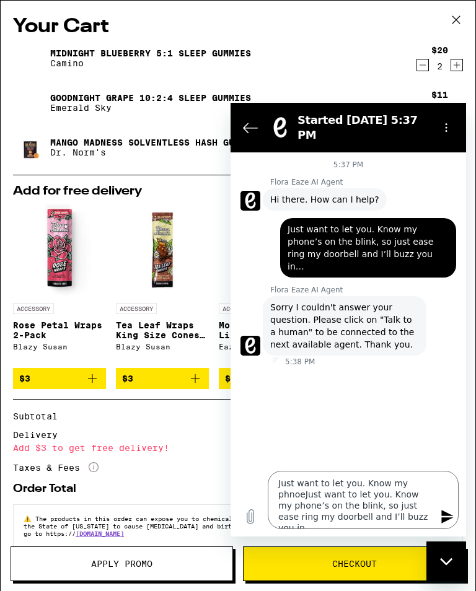
click at [248, 125] on icon "Back to the conversation list" at bounding box center [250, 127] width 15 height 15
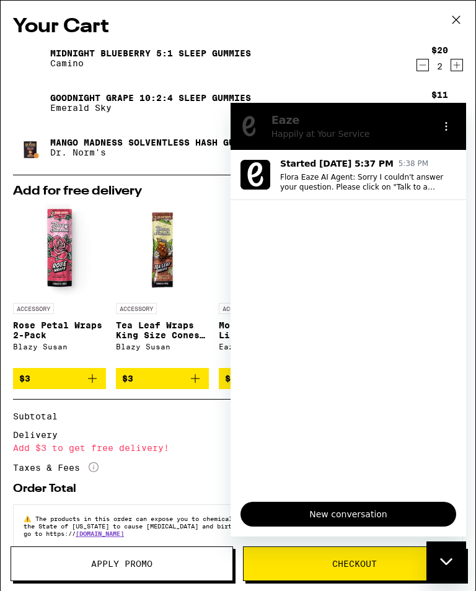
click at [471, 115] on div "Your Cart Midnight Blueberry 5:1 Sleep Gummies Camino $20 2 Goodnight Grape 10:…" at bounding box center [238, 277] width 475 height 553
click at [437, 128] on button "Options menu" at bounding box center [446, 126] width 25 height 25
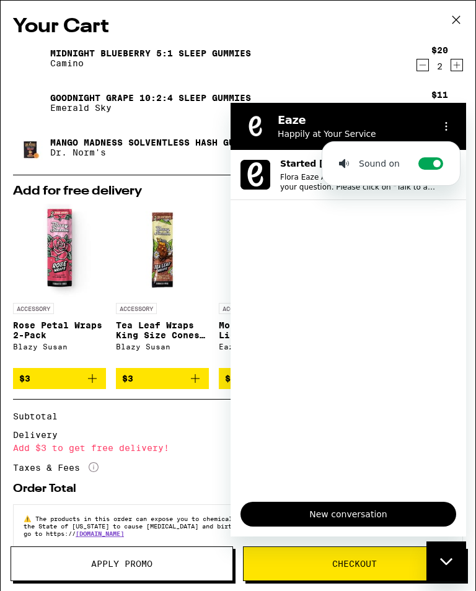
click at [353, 56] on div "Midnight Blueberry 5:1 Sleep Gummies Camino" at bounding box center [214, 58] width 402 height 35
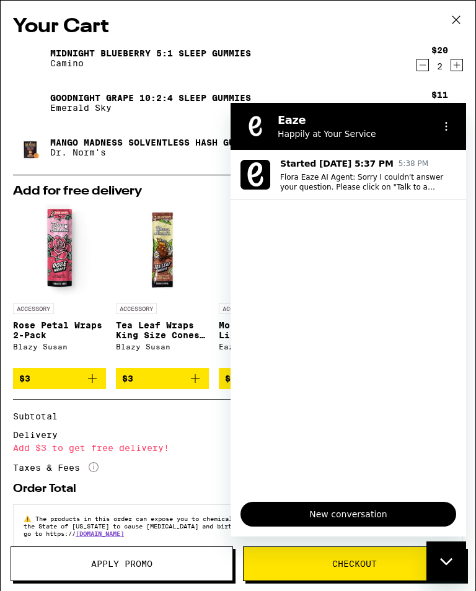
scroll to position [177, 0]
click at [409, 514] on span "New conversation" at bounding box center [348, 514] width 195 height 15
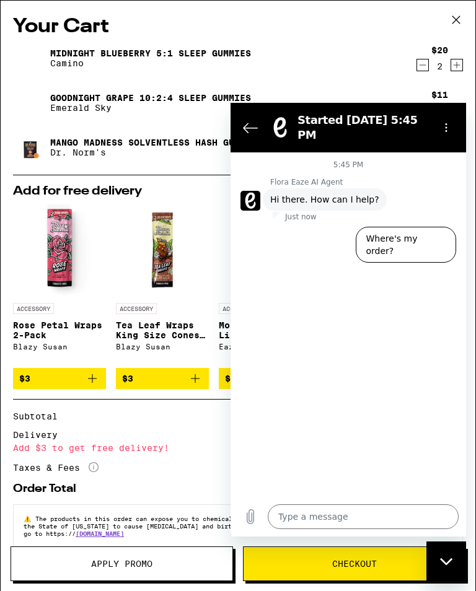
click at [252, 132] on icon "Back to the conversation list" at bounding box center [250, 127] width 15 height 15
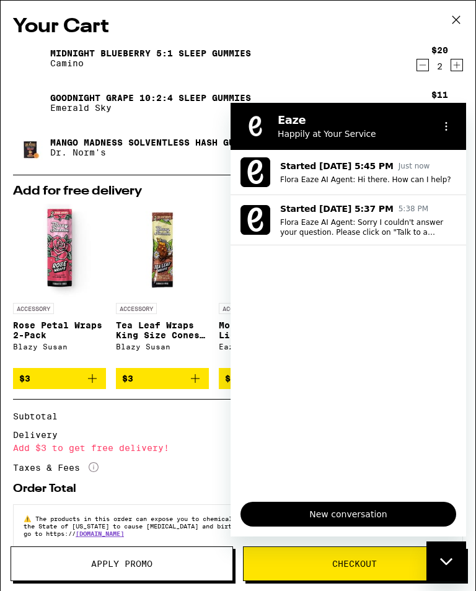
click at [449, 123] on icon "Options menu" at bounding box center [446, 126] width 10 height 10
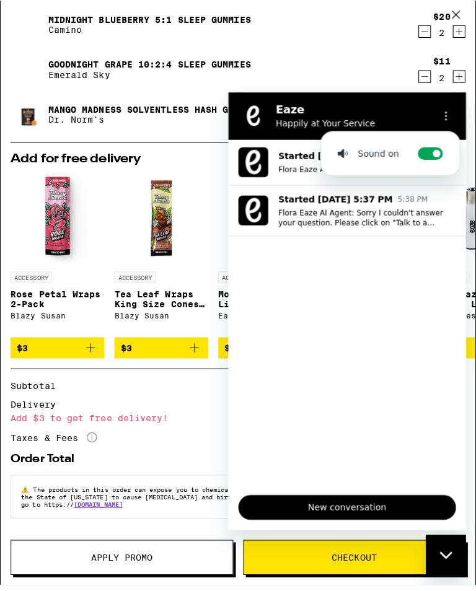
scroll to position [139, 0]
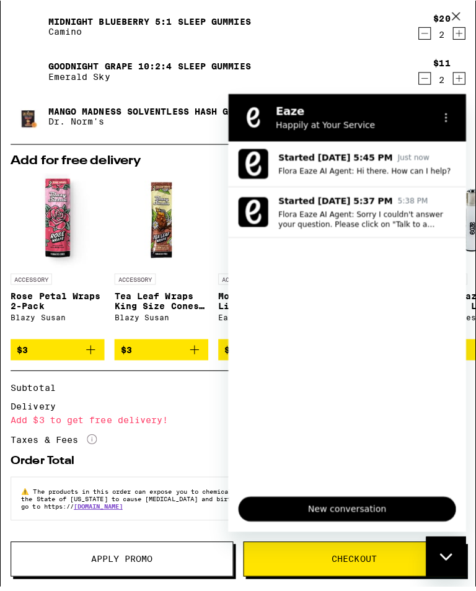
click at [305, 112] on h2 "Eaze" at bounding box center [350, 111] width 151 height 15
click at [446, 116] on icon "Options menu" at bounding box center [444, 117] width 10 height 10
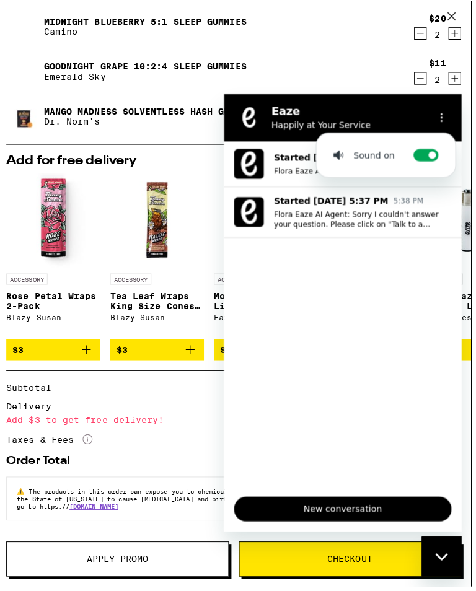
click at [372, 534] on button "Checkout" at bounding box center [351, 557] width 221 height 35
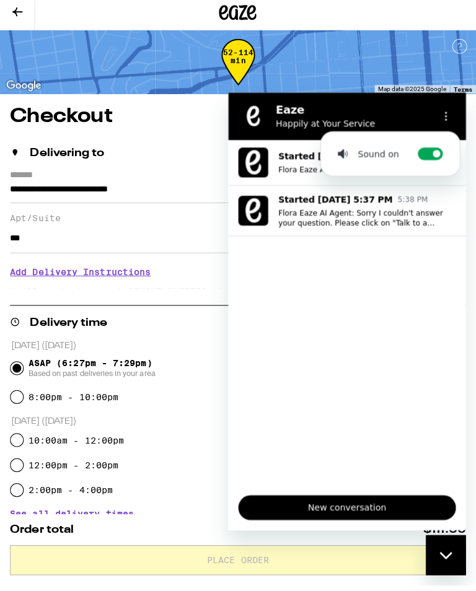
click at [113, 380] on span "ASAP (6:27pm - 7:29pm) Based on past deliveries in your area" at bounding box center [91, 370] width 126 height 20
click at [23, 376] on input "ASAP (6:27pm - 7:29pm) Based on past deliveries in your area" at bounding box center [17, 370] width 12 height 12
click at [443, 118] on icon "Options menu" at bounding box center [444, 116] width 10 height 10
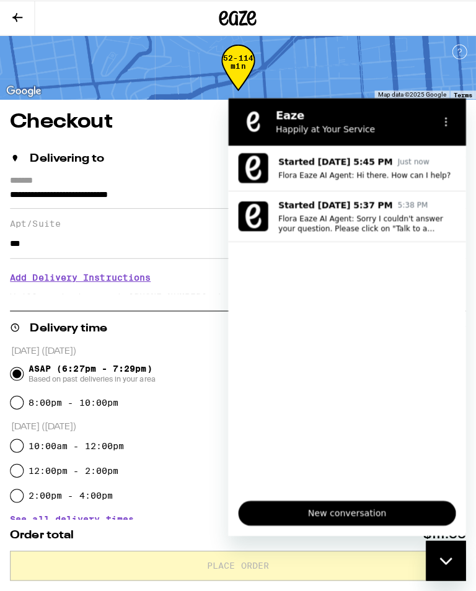
click at [443, 123] on icon "Options menu" at bounding box center [444, 122] width 10 height 10
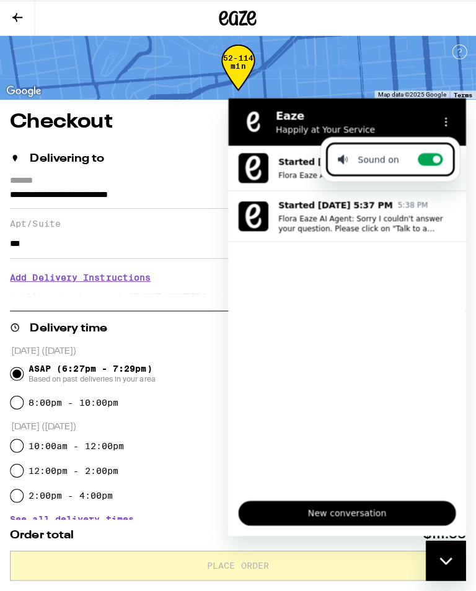
click at [439, 151] on li "Sound on Toggle sound notifications" at bounding box center [389, 158] width 128 height 33
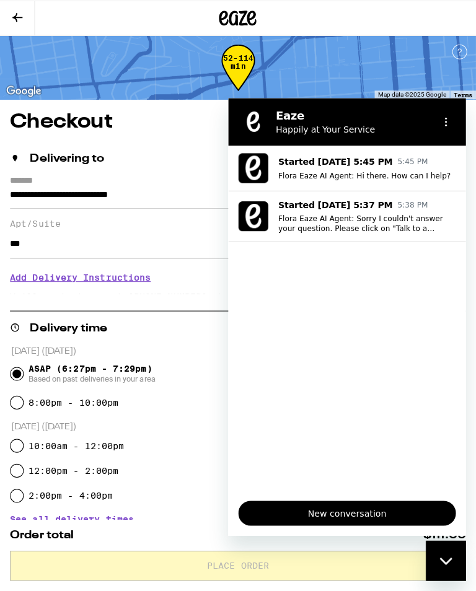
click at [288, 131] on p "Happily at Your Service" at bounding box center [350, 129] width 151 height 12
click at [238, 76] on div "52-114 min" at bounding box center [235, 76] width 33 height 46
click at [294, 108] on h2 "Eaze" at bounding box center [350, 115] width 151 height 15
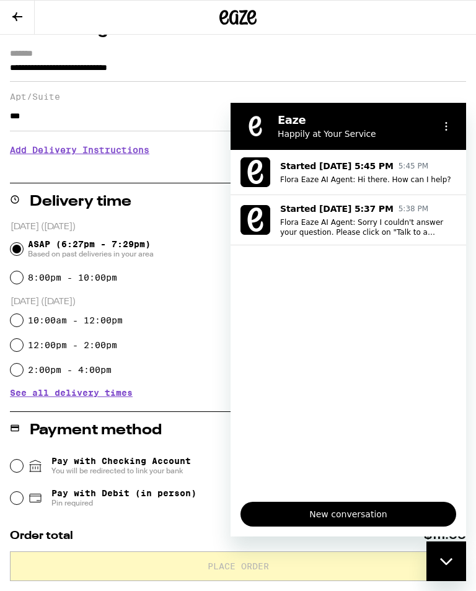
scroll to position [168, 0]
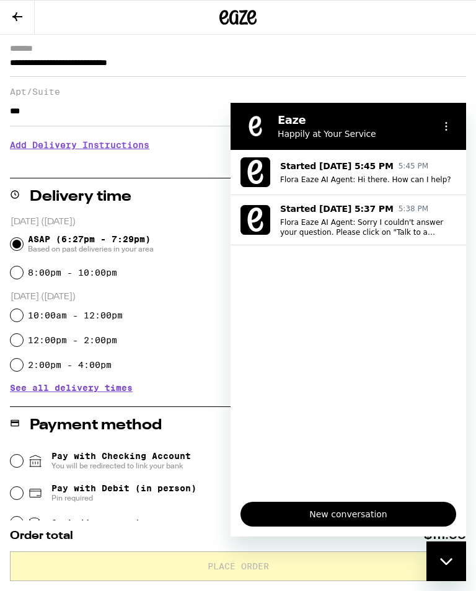
click at [20, 19] on icon at bounding box center [17, 16] width 15 height 15
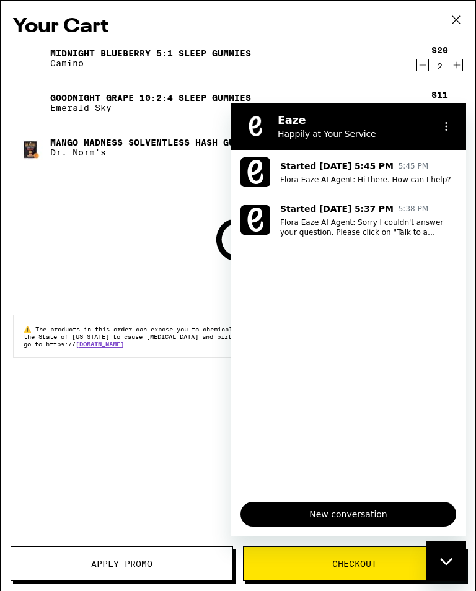
click at [448, 124] on icon "Options menu" at bounding box center [446, 126] width 10 height 10
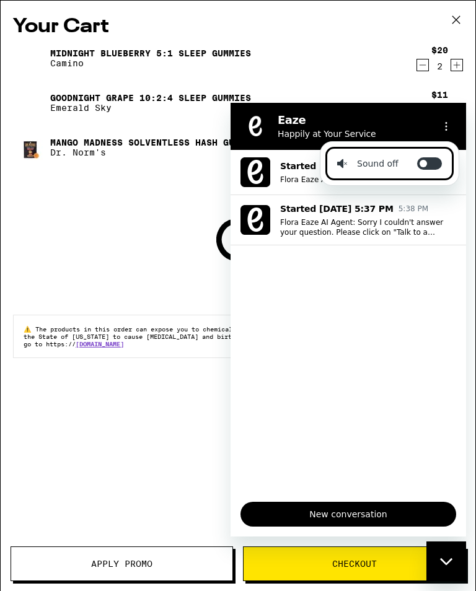
click at [435, 164] on label "Toggle sound notifications" at bounding box center [429, 163] width 25 height 12
click at [435, 164] on input "Toggle sound notifications" at bounding box center [429, 163] width 25 height 12
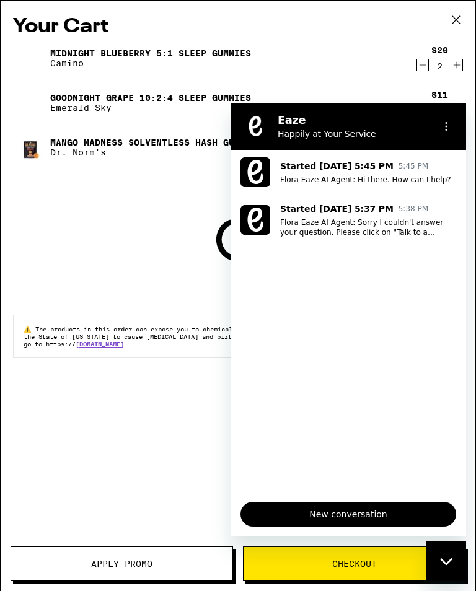
click at [445, 122] on icon "Options menu" at bounding box center [446, 126] width 10 height 10
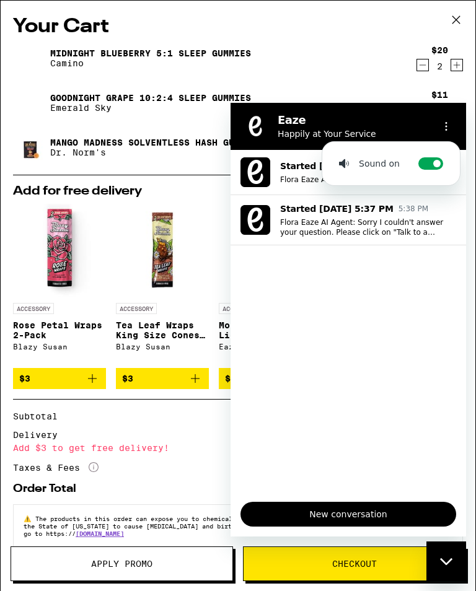
click at [447, 534] on icon "Close messaging window" at bounding box center [446, 562] width 13 height 8
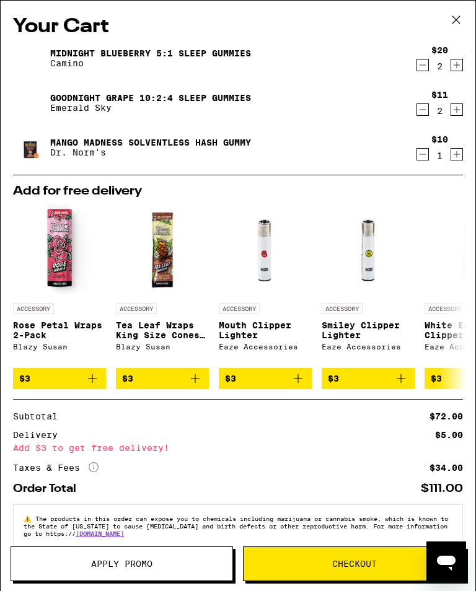
click at [461, 155] on icon "Increment" at bounding box center [456, 154] width 11 height 15
click at [387, 534] on span "Checkout" at bounding box center [354, 564] width 221 height 9
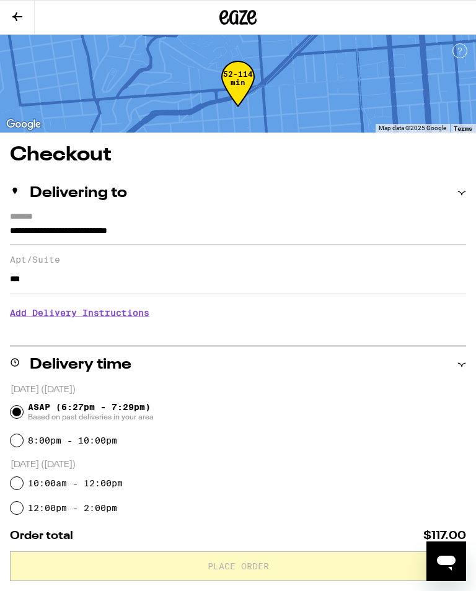
click at [24, 15] on icon at bounding box center [17, 16] width 15 height 15
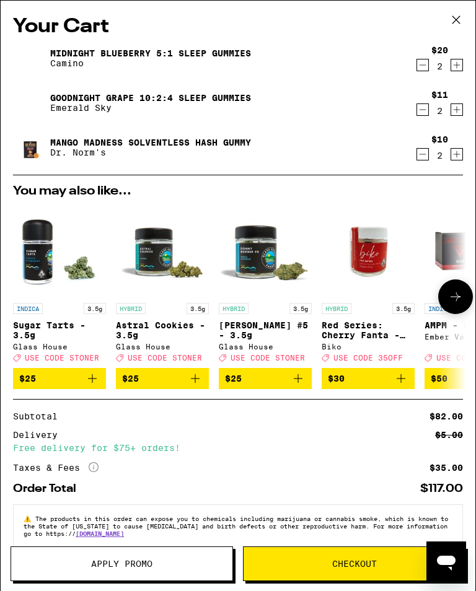
click at [426, 64] on icon "Decrement" at bounding box center [422, 65] width 11 height 15
click at [420, 110] on icon "Decrement" at bounding box center [423, 110] width 7 height 0
click at [425, 158] on icon "Decrement" at bounding box center [422, 154] width 11 height 15
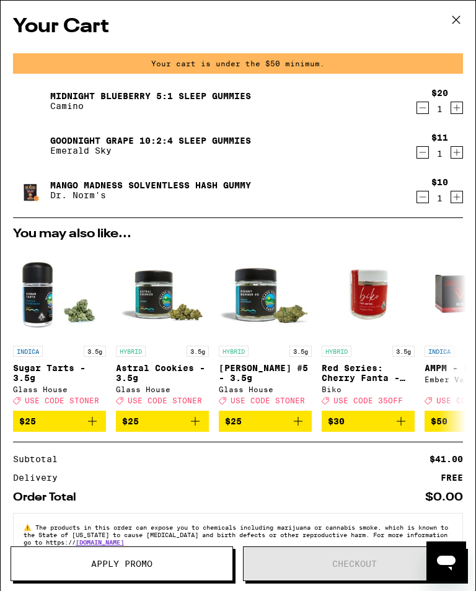
click at [453, 201] on icon "Increment" at bounding box center [456, 197] width 11 height 15
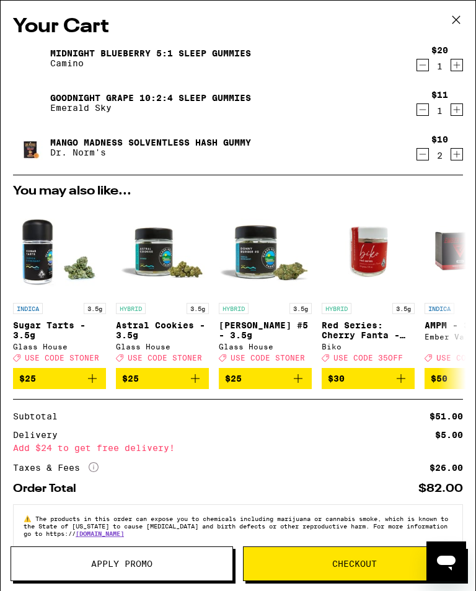
click at [359, 534] on span "Checkout" at bounding box center [354, 564] width 45 height 9
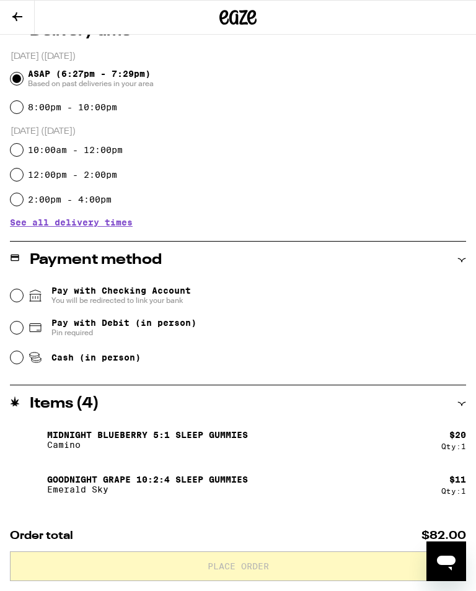
scroll to position [335, 0]
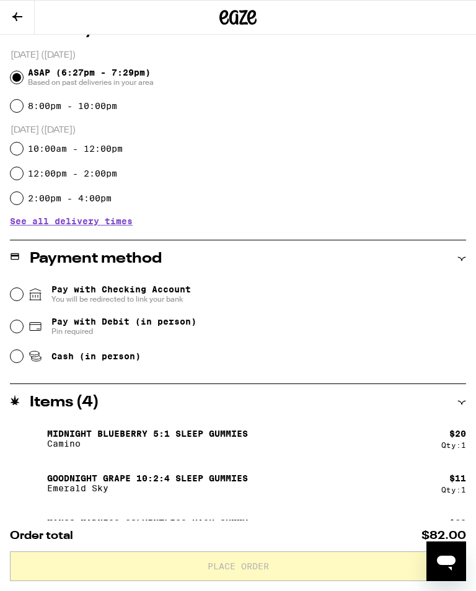
click at [30, 364] on icon at bounding box center [35, 356] width 15 height 15
click at [23, 363] on input "Cash (in person)" at bounding box center [17, 356] width 12 height 12
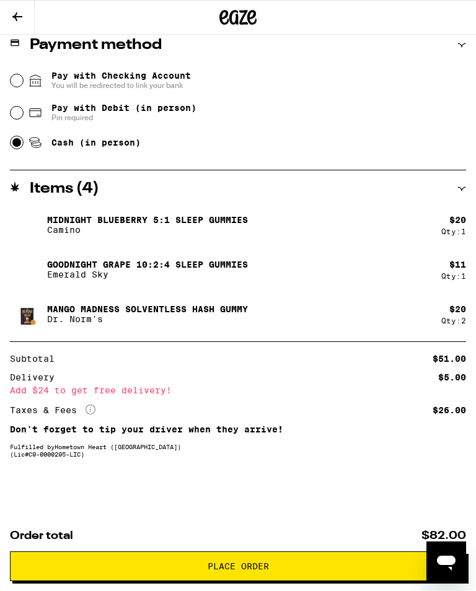
scroll to position [556, 0]
click at [255, 534] on span "Place Order" at bounding box center [238, 566] width 61 height 9
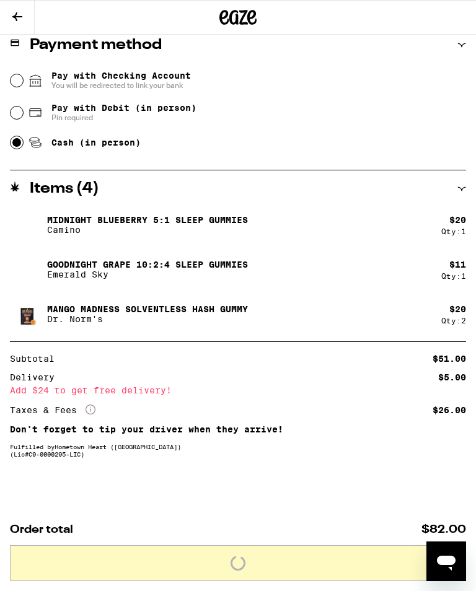
scroll to position [555, 0]
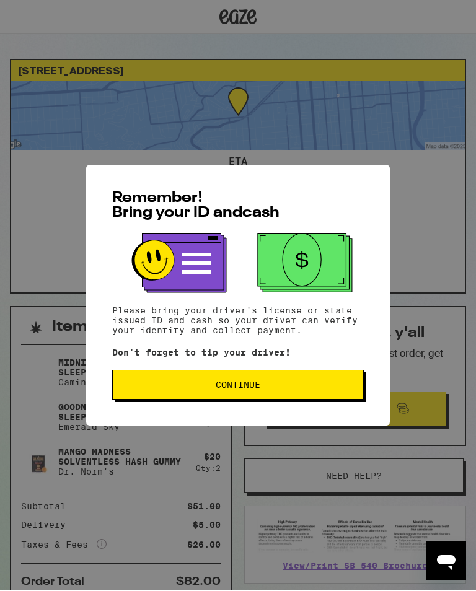
scroll to position [1, 0]
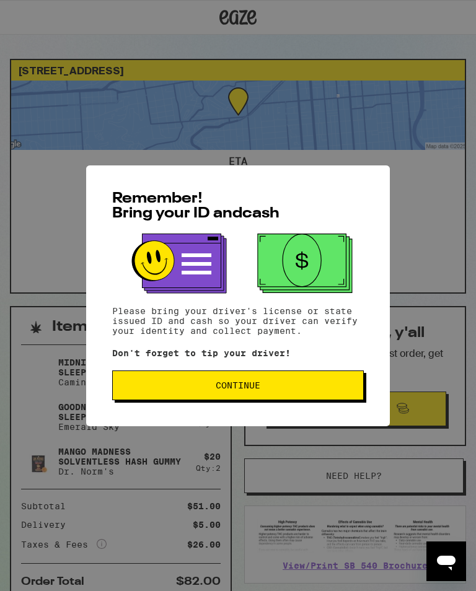
click at [263, 389] on span "Continue" at bounding box center [238, 385] width 231 height 9
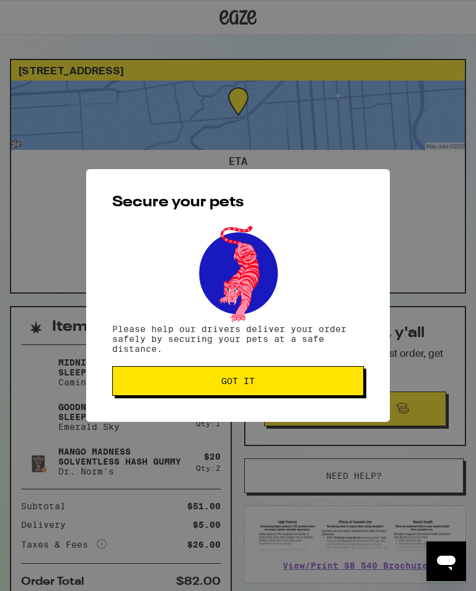
click at [254, 382] on span "Got it" at bounding box center [237, 381] width 33 height 9
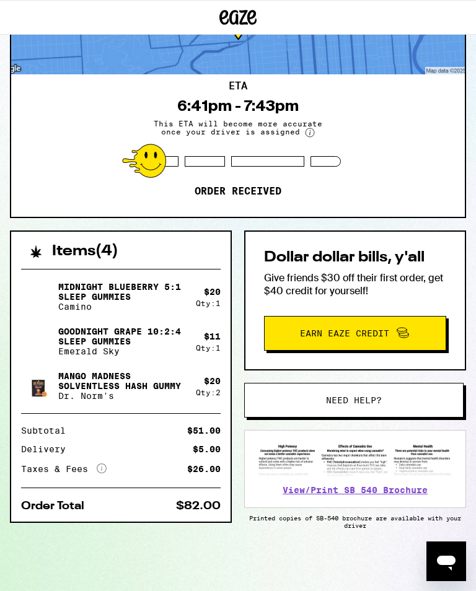
scroll to position [83, 0]
click at [41, 346] on img at bounding box center [38, 341] width 35 height 35
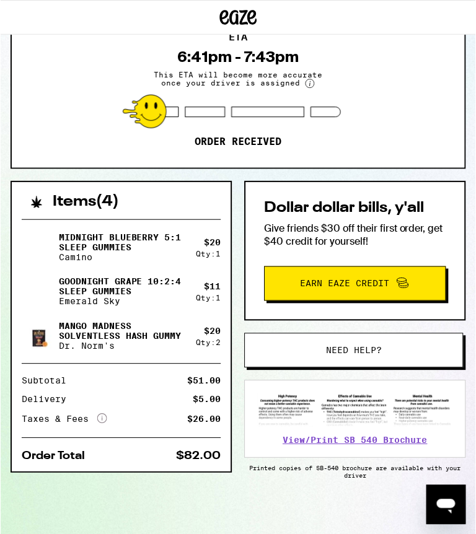
scroll to position [126, 0]
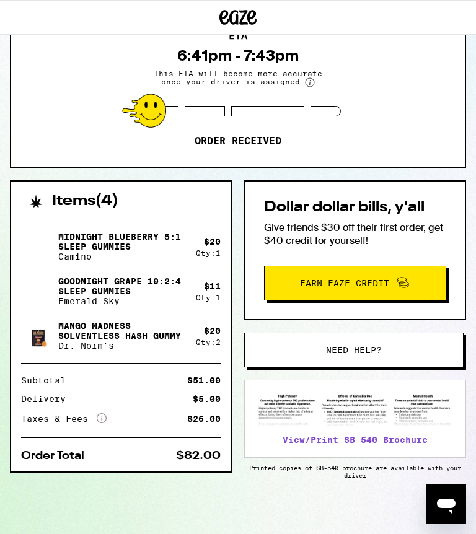
click at [413, 362] on button "Need help?" at bounding box center [353, 350] width 219 height 35
